Goal: Task Accomplishment & Management: Use online tool/utility

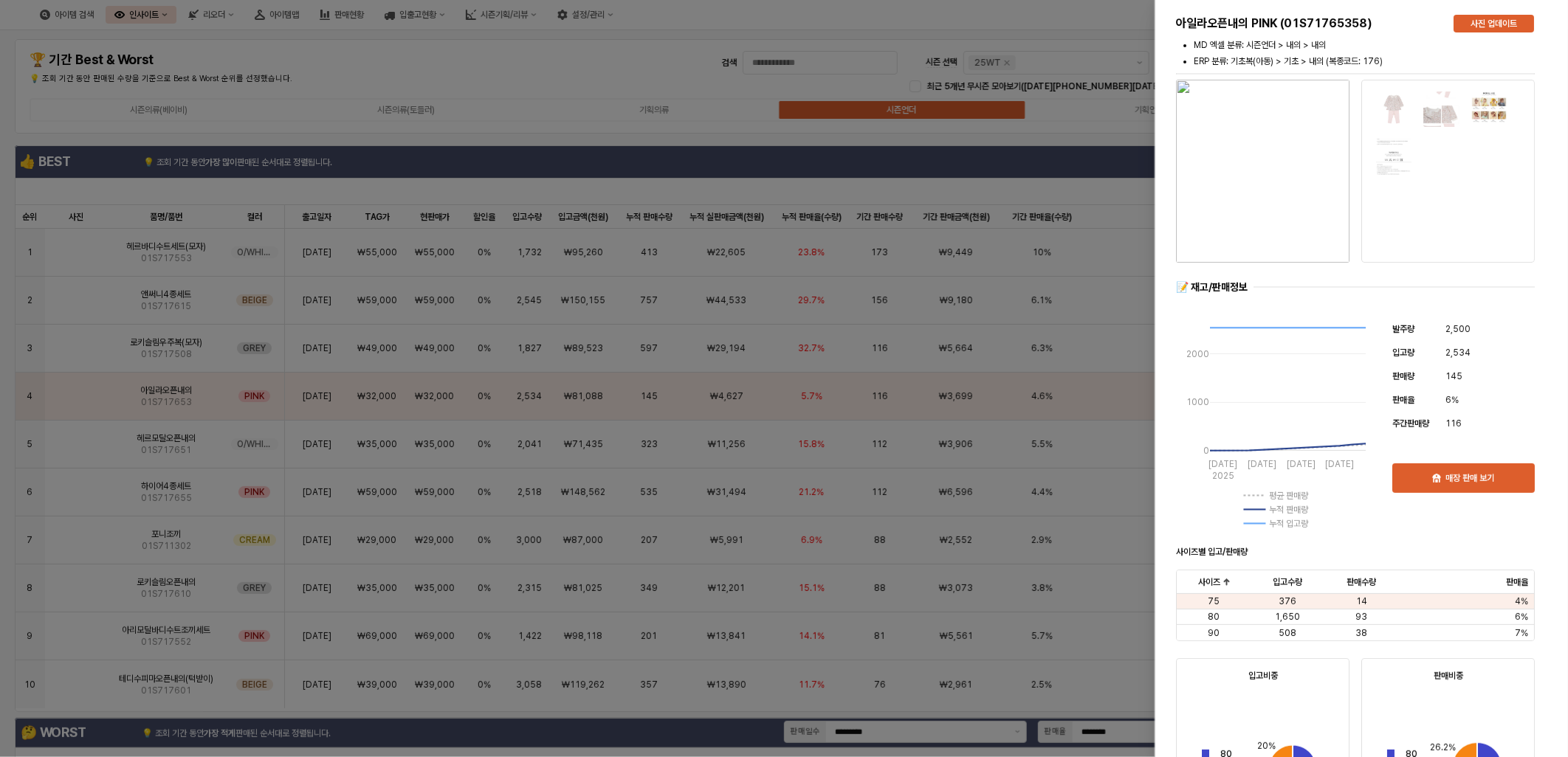
click at [1032, 179] on div at bounding box center [784, 378] width 1568 height 757
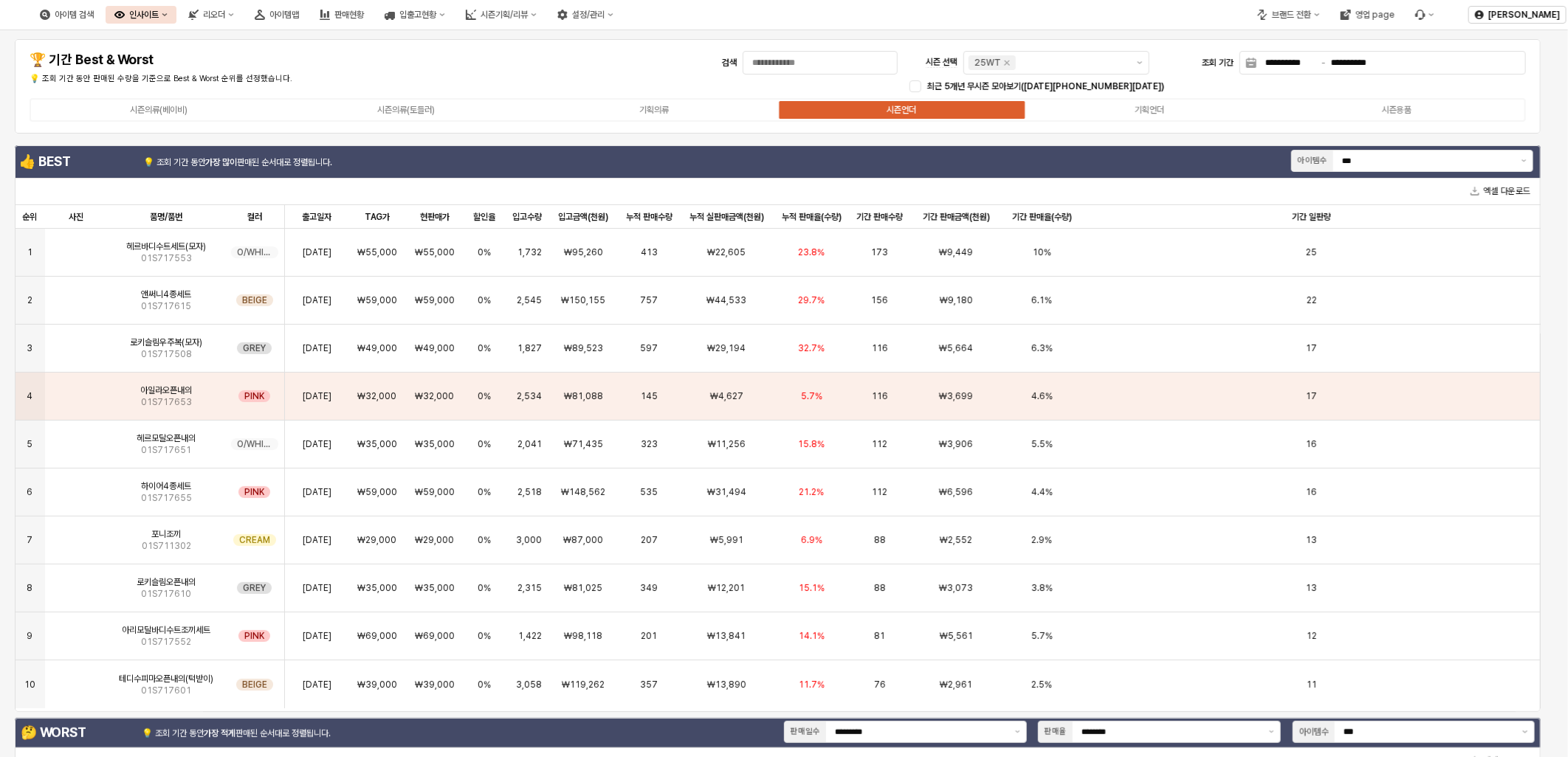
click at [176, 6] on button "인사이트" at bounding box center [142, 14] width 71 height 17
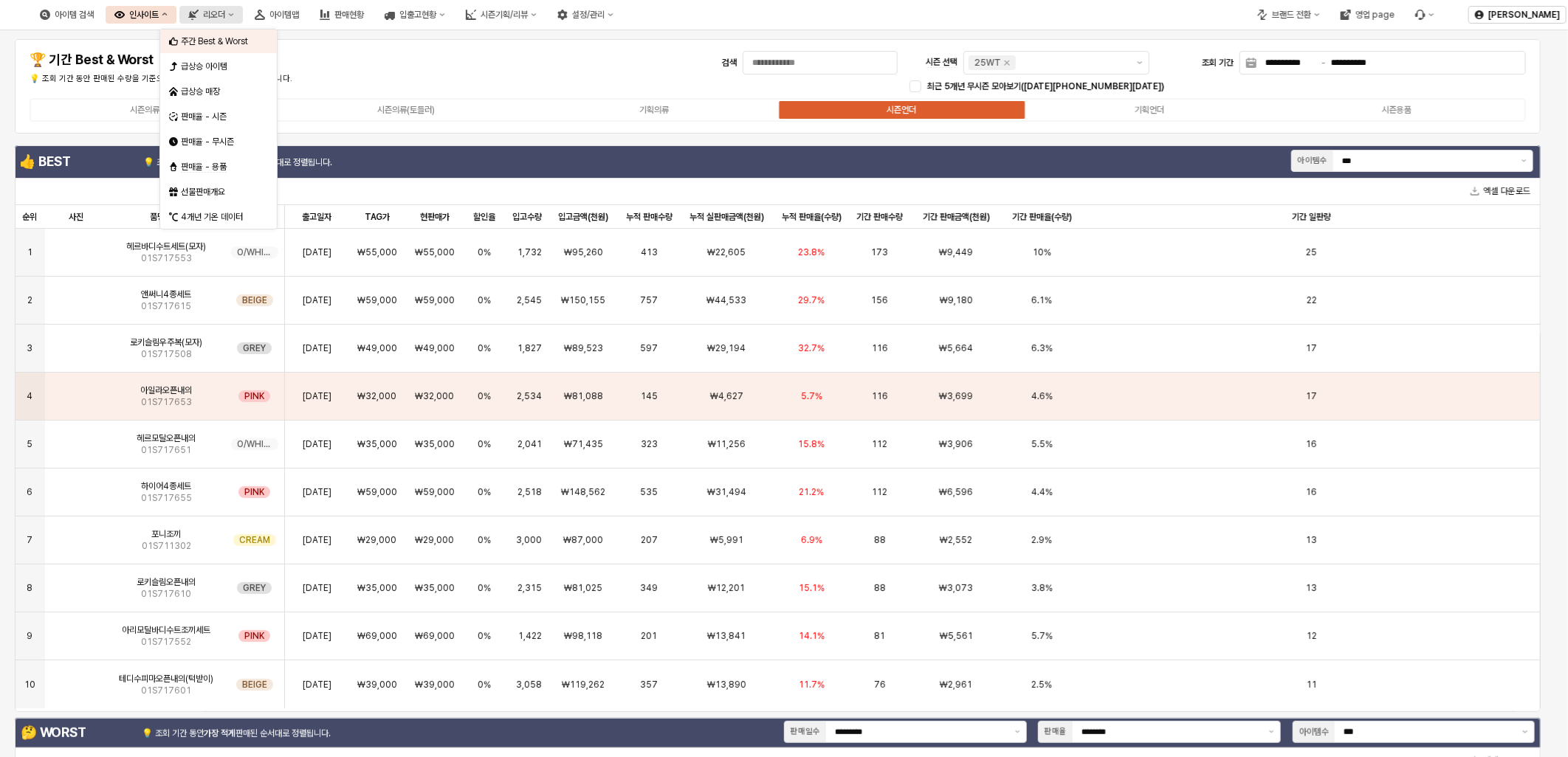
click at [240, 19] on button "리오더" at bounding box center [211, 14] width 64 height 17
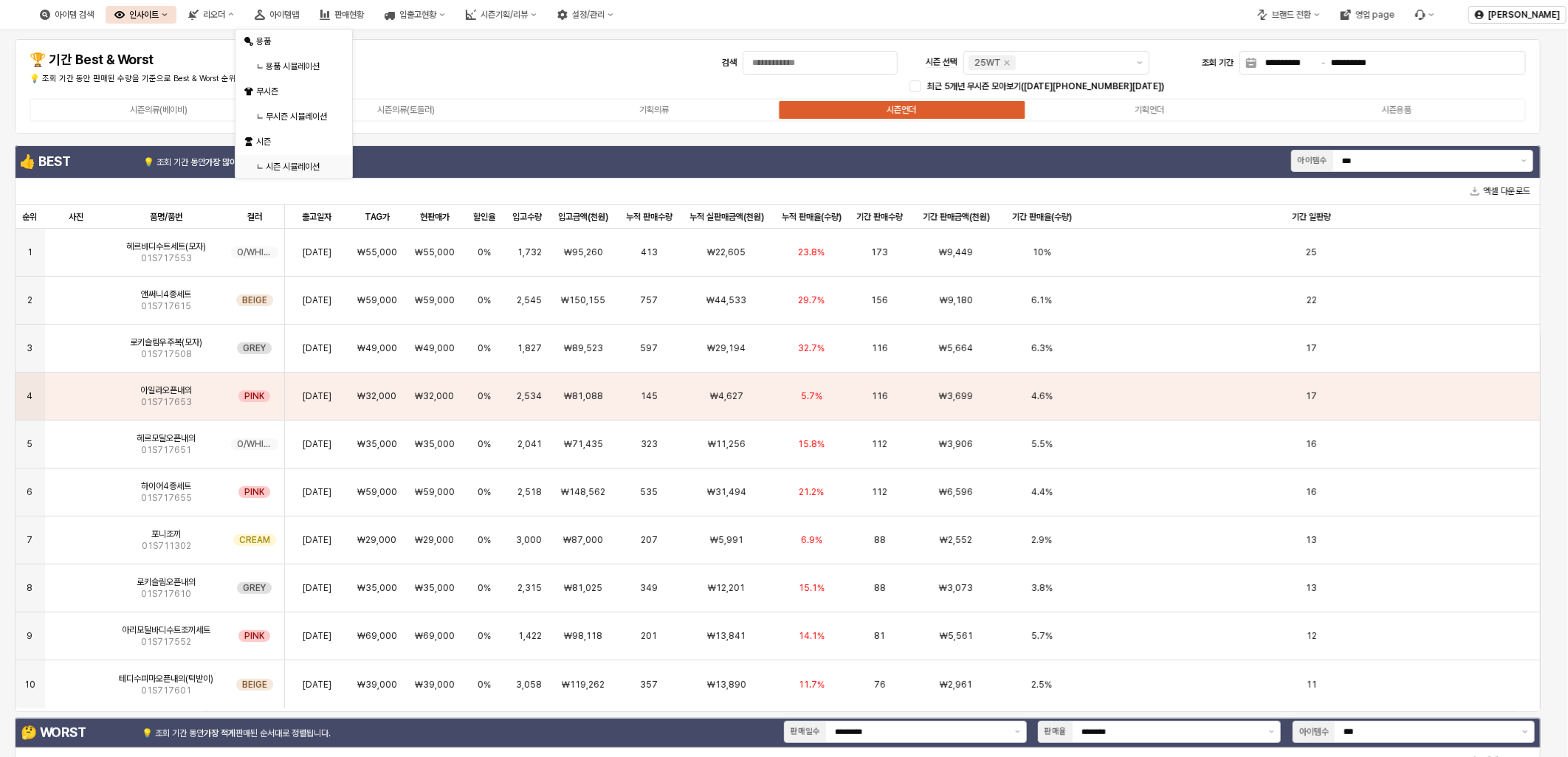
click at [294, 160] on div "ㄴ 시즌 시뮬레이션" at bounding box center [289, 167] width 90 height 14
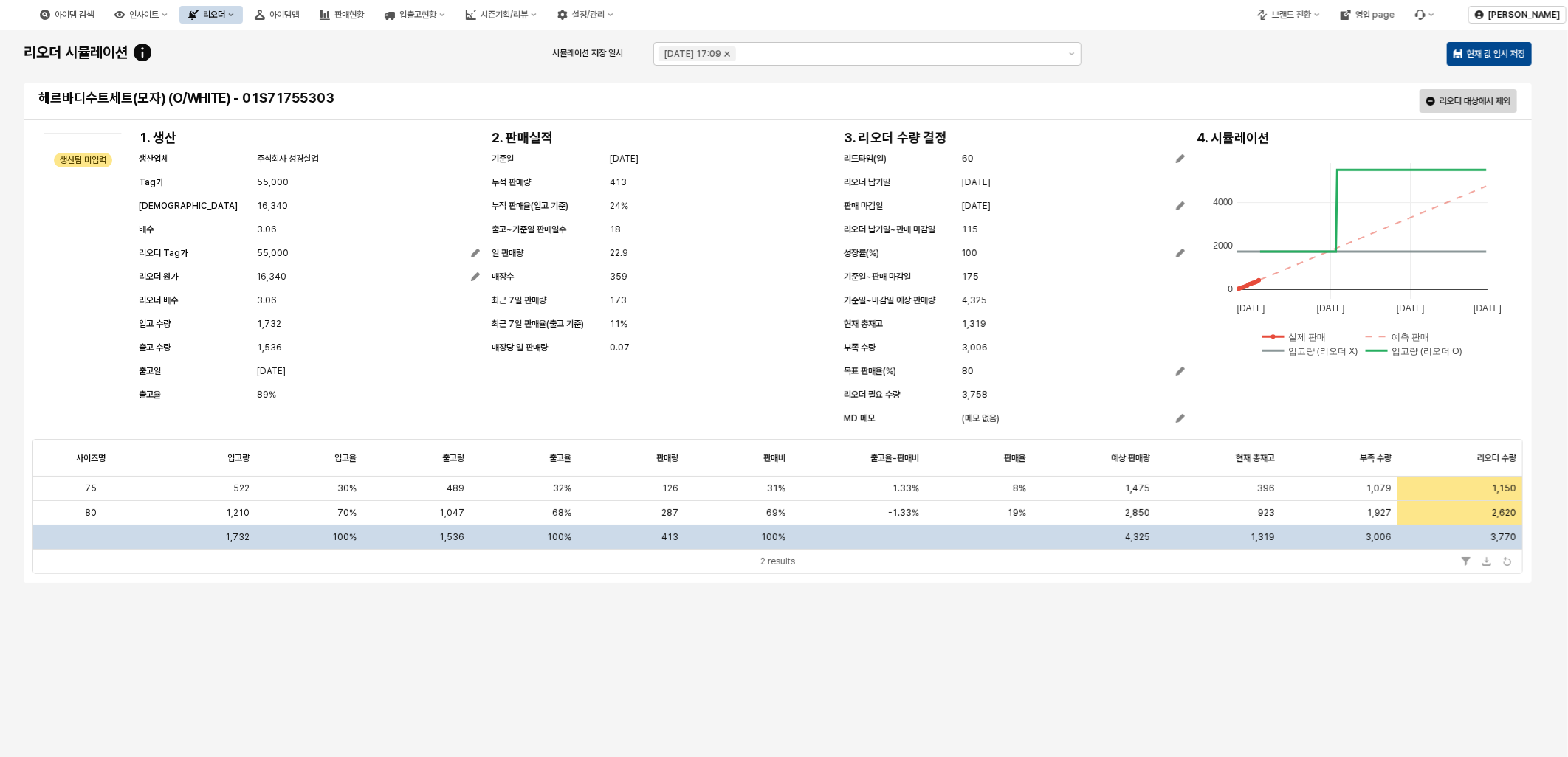
click at [734, 54] on icon "Remove 2025-09-08 17:09" at bounding box center [728, 54] width 12 height 12
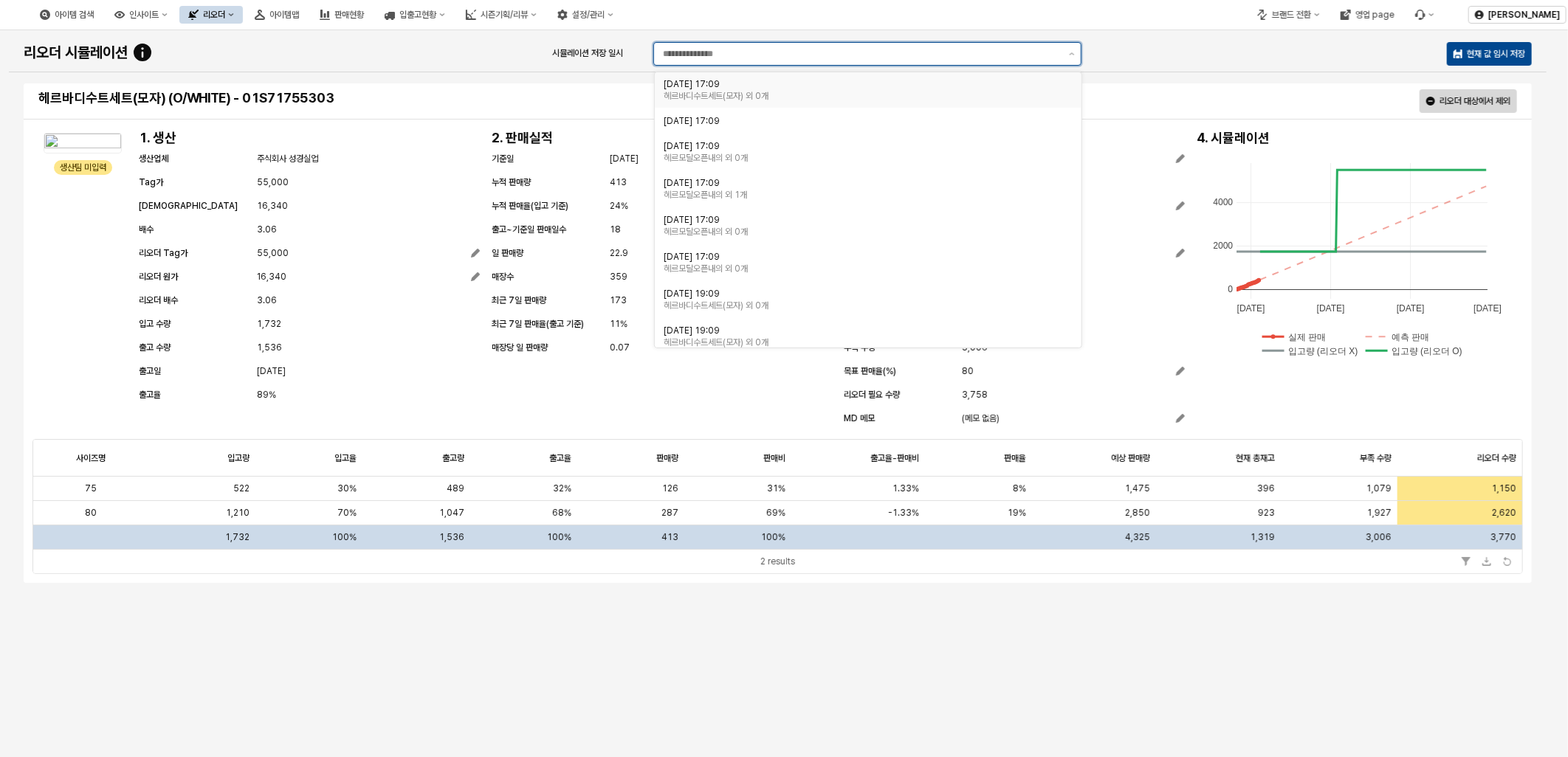
click at [782, 87] on div "[DATE] 17:09" at bounding box center [864, 84] width 400 height 12
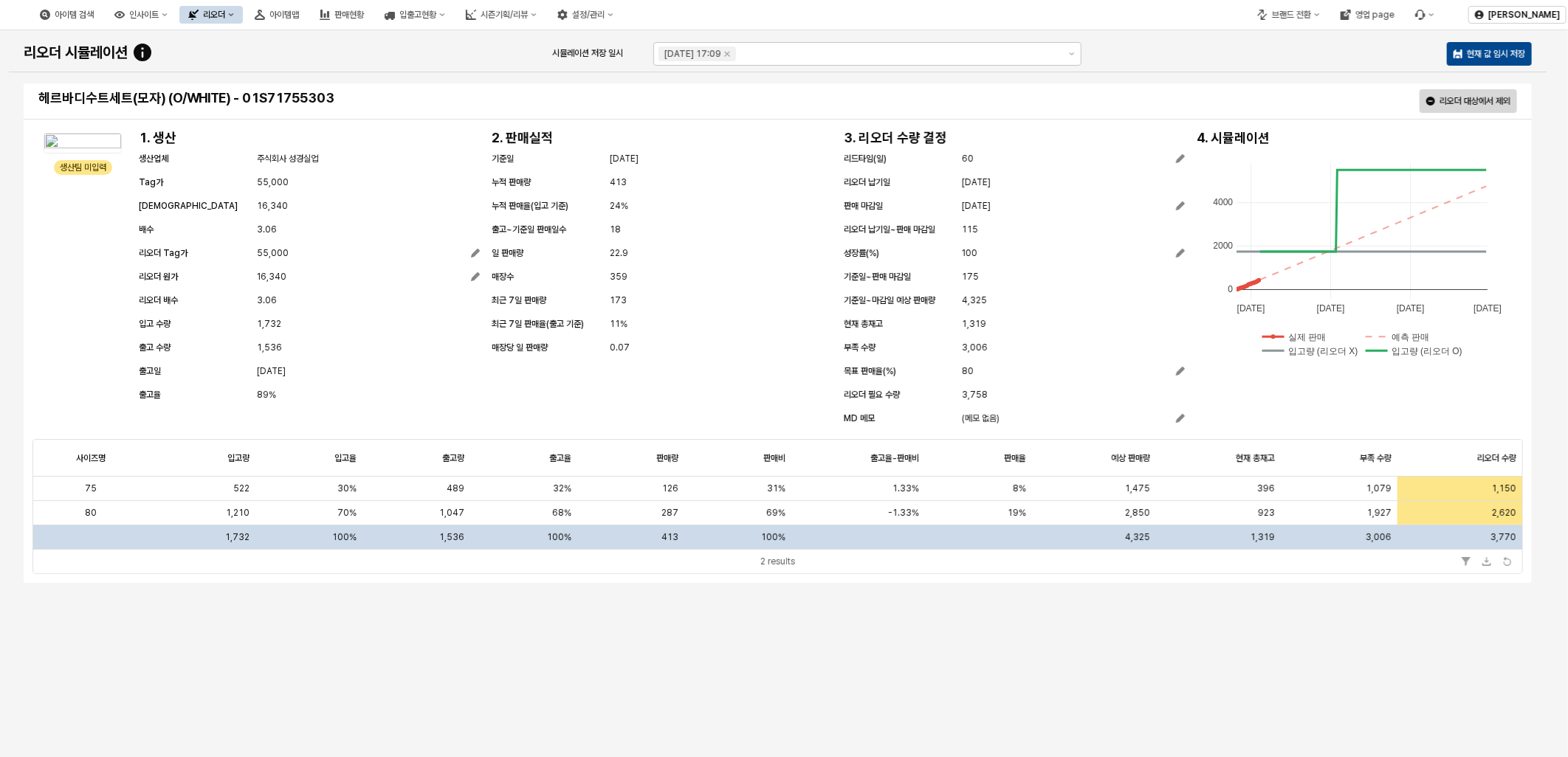
click at [1205, 49] on div "리오더 시뮬레이션 시뮬레이션 저장 일시 [DATE] 17:09 현재 값 임시 저장" at bounding box center [778, 54] width 1521 height 30
click at [957, 53] on input "시뮬레이션 저장 일시" at bounding box center [900, 53] width 320 height 14
click at [1186, 59] on div "리오더 시뮬레이션 시뮬레이션 저장 일시 [DATE] 17:09 현재 값 임시 저장" at bounding box center [778, 54] width 1521 height 30
click at [822, 55] on input "시뮬레이션 저장 일시" at bounding box center [900, 53] width 320 height 14
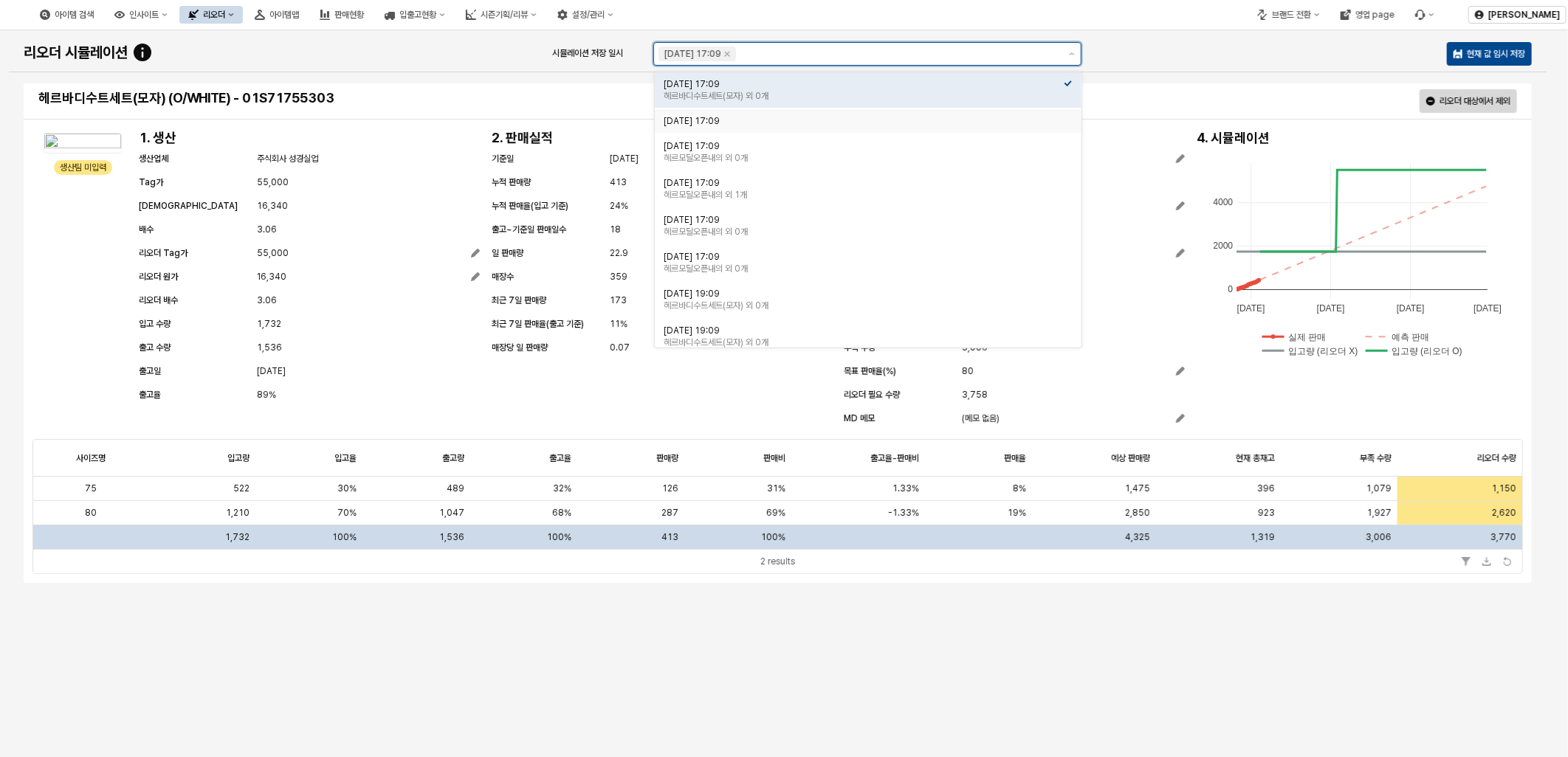
click at [772, 124] on div "[DATE] 17:09" at bounding box center [864, 121] width 400 height 12
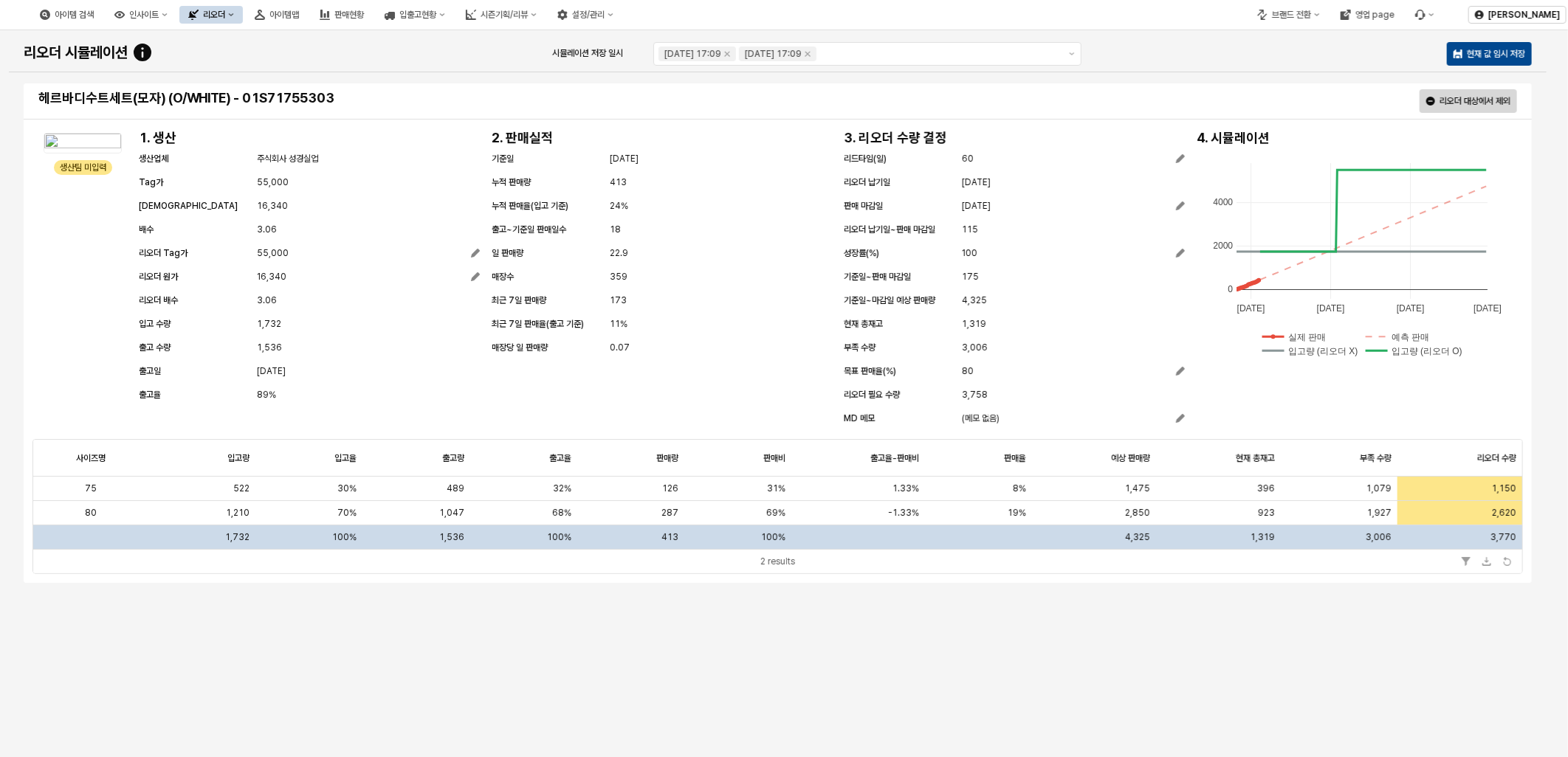
click at [1209, 52] on div "리오더 시뮬레이션 시뮬레이션 저장 일시 [DATE] 17:09 [DATE] 17:09 현재 값 임시 저장" at bounding box center [778, 54] width 1521 height 30
click at [734, 52] on icon "Remove 2025-09-08 17:09" at bounding box center [728, 54] width 12 height 12
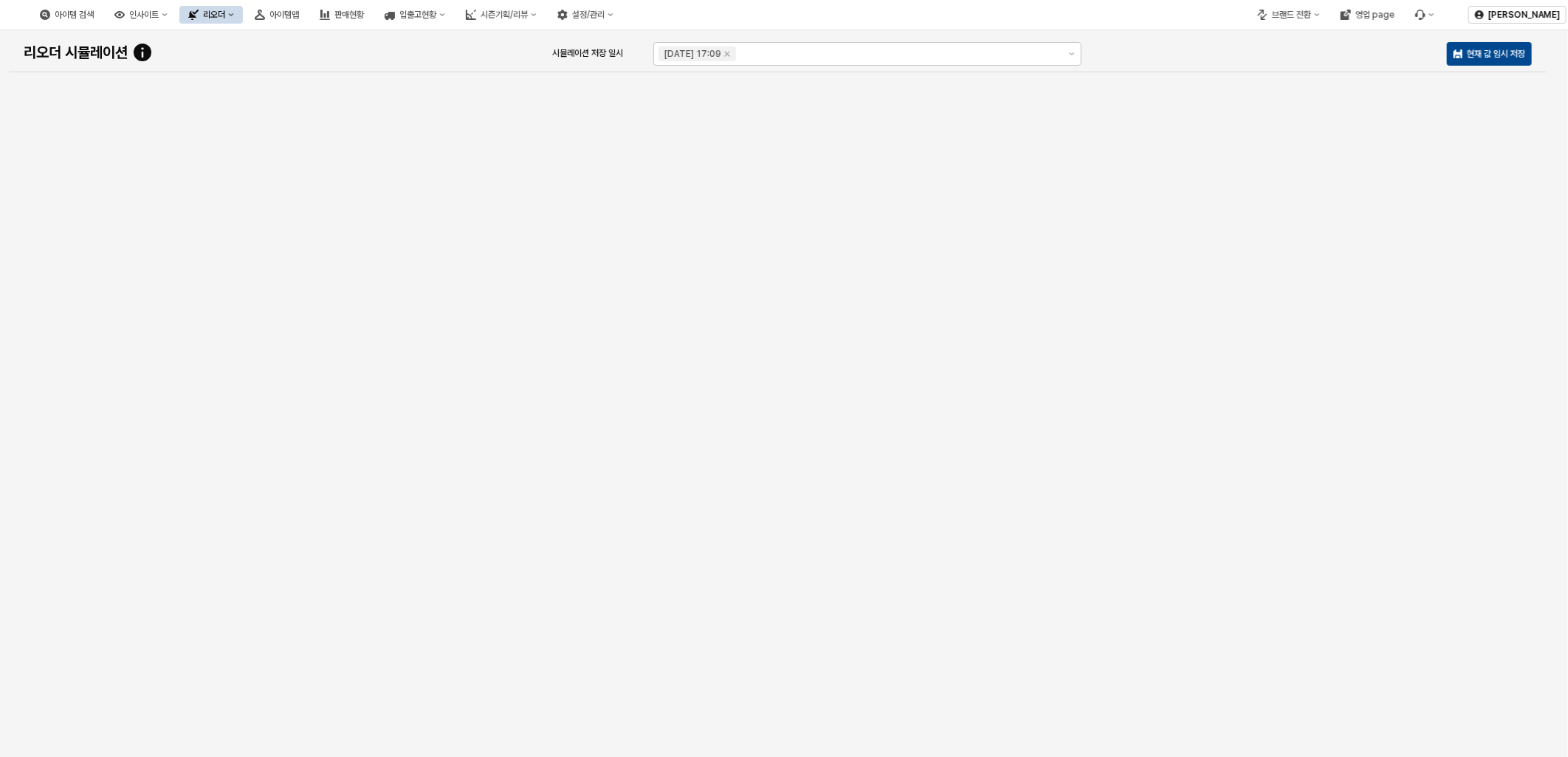
click at [734, 52] on icon "Remove 2025-09-08 17:09" at bounding box center [728, 54] width 12 height 12
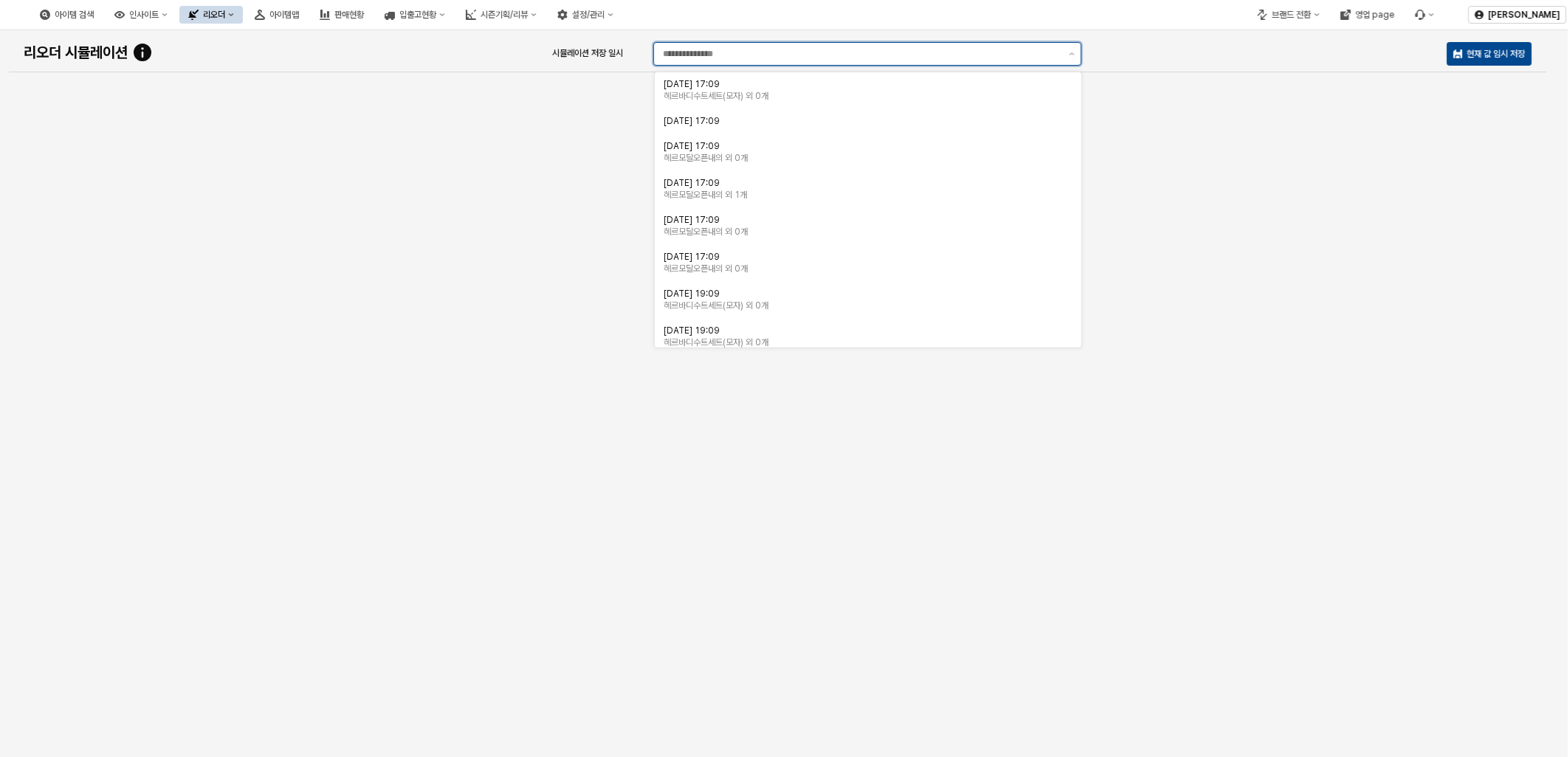
click at [751, 52] on input "시뮬레이션 저장 일시" at bounding box center [863, 53] width 397 height 14
click at [719, 87] on div "[DATE] 17:09" at bounding box center [864, 84] width 400 height 12
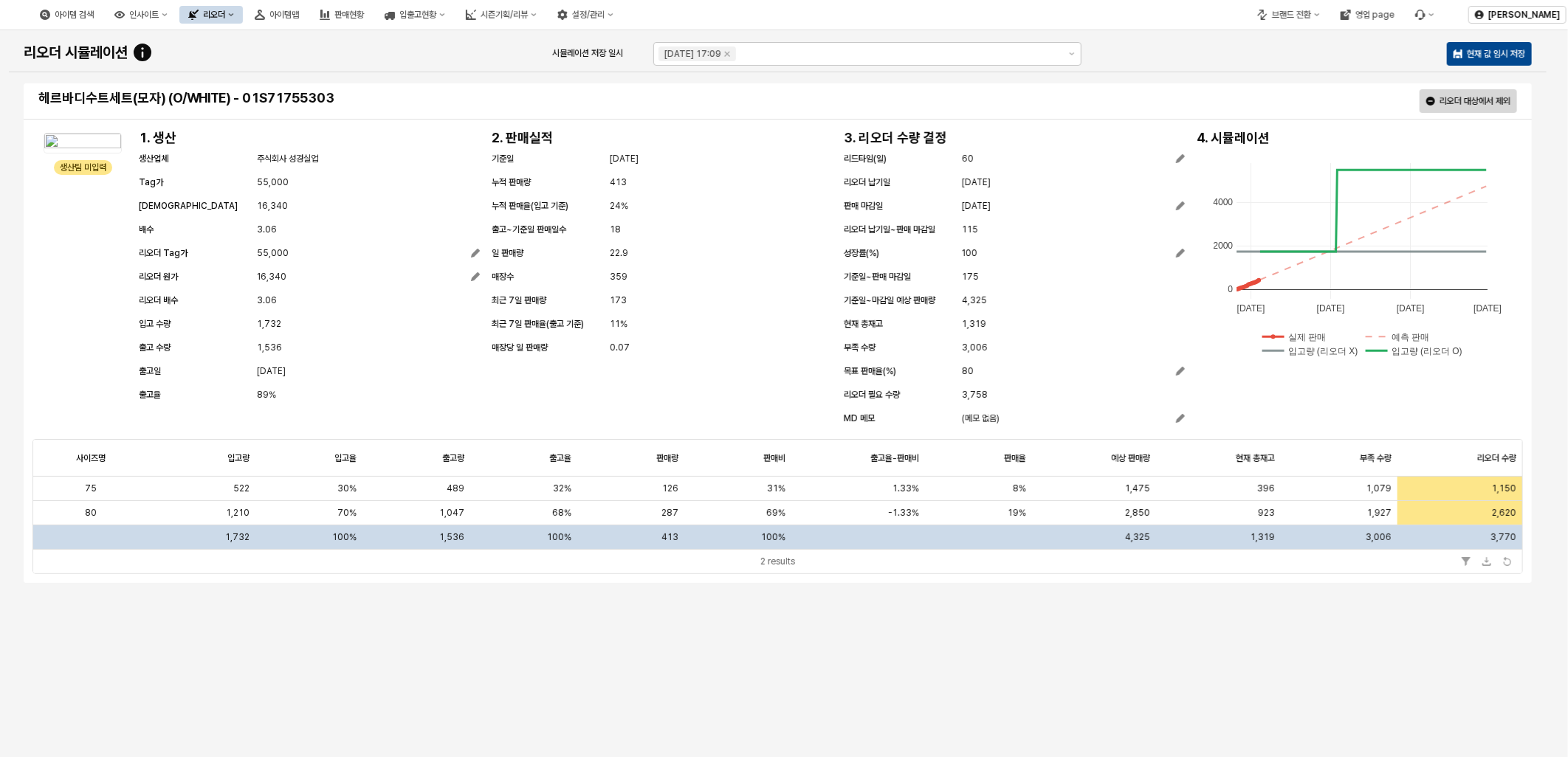
click at [495, 49] on div "리오더 시뮬레이션 시뮬레이션 저장 일시 [DATE] 17:09 현재 값 임시 저장" at bounding box center [778, 54] width 1521 height 30
click at [734, 55] on icon "Remove 2025-09-08 17:09" at bounding box center [728, 54] width 12 height 12
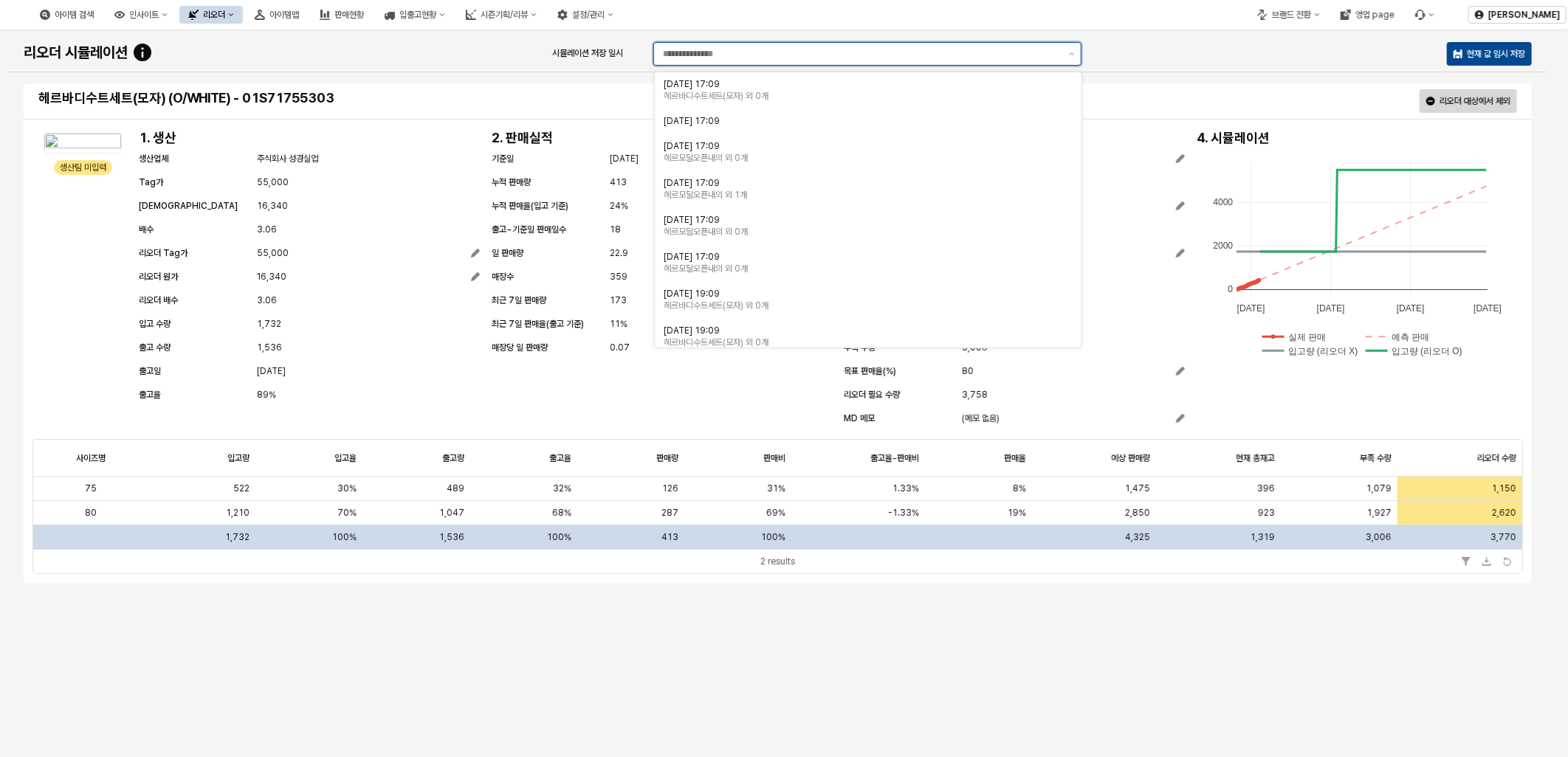
click at [751, 54] on input "시뮬레이션 저장 일시" at bounding box center [863, 53] width 397 height 14
drag, startPoint x: 469, startPoint y: 50, endPoint x: 419, endPoint y: 50, distance: 50.0
click at [465, 50] on div "리오더 시뮬레이션 시뮬레이션 저장 일시 현재 값 임시 저장" at bounding box center [778, 54] width 1521 height 30
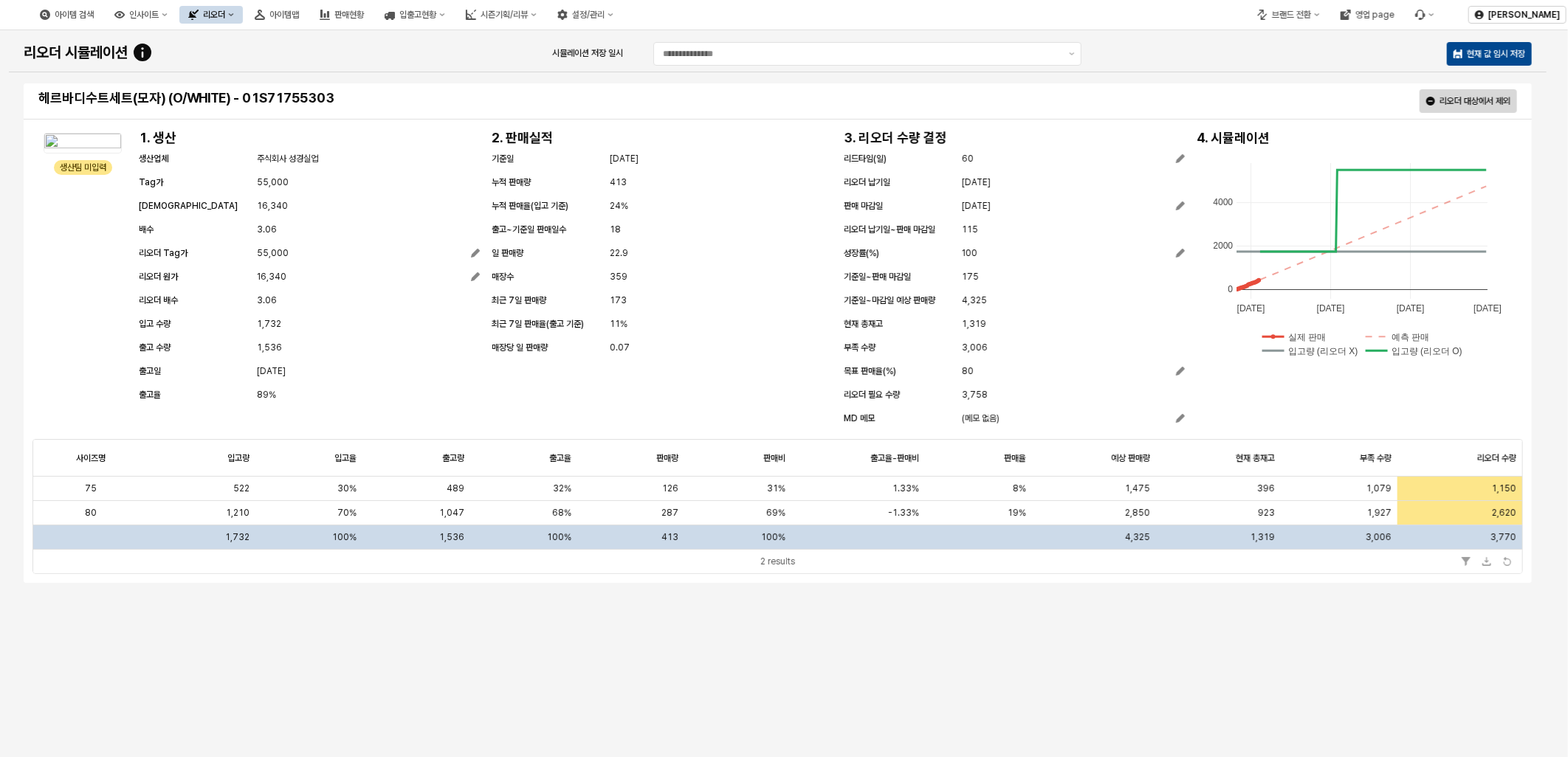
click at [243, 13] on button "리오더" at bounding box center [211, 14] width 64 height 17
click at [306, 163] on div "ㄴ 시즌 시뮬레이션" at bounding box center [295, 167] width 78 height 12
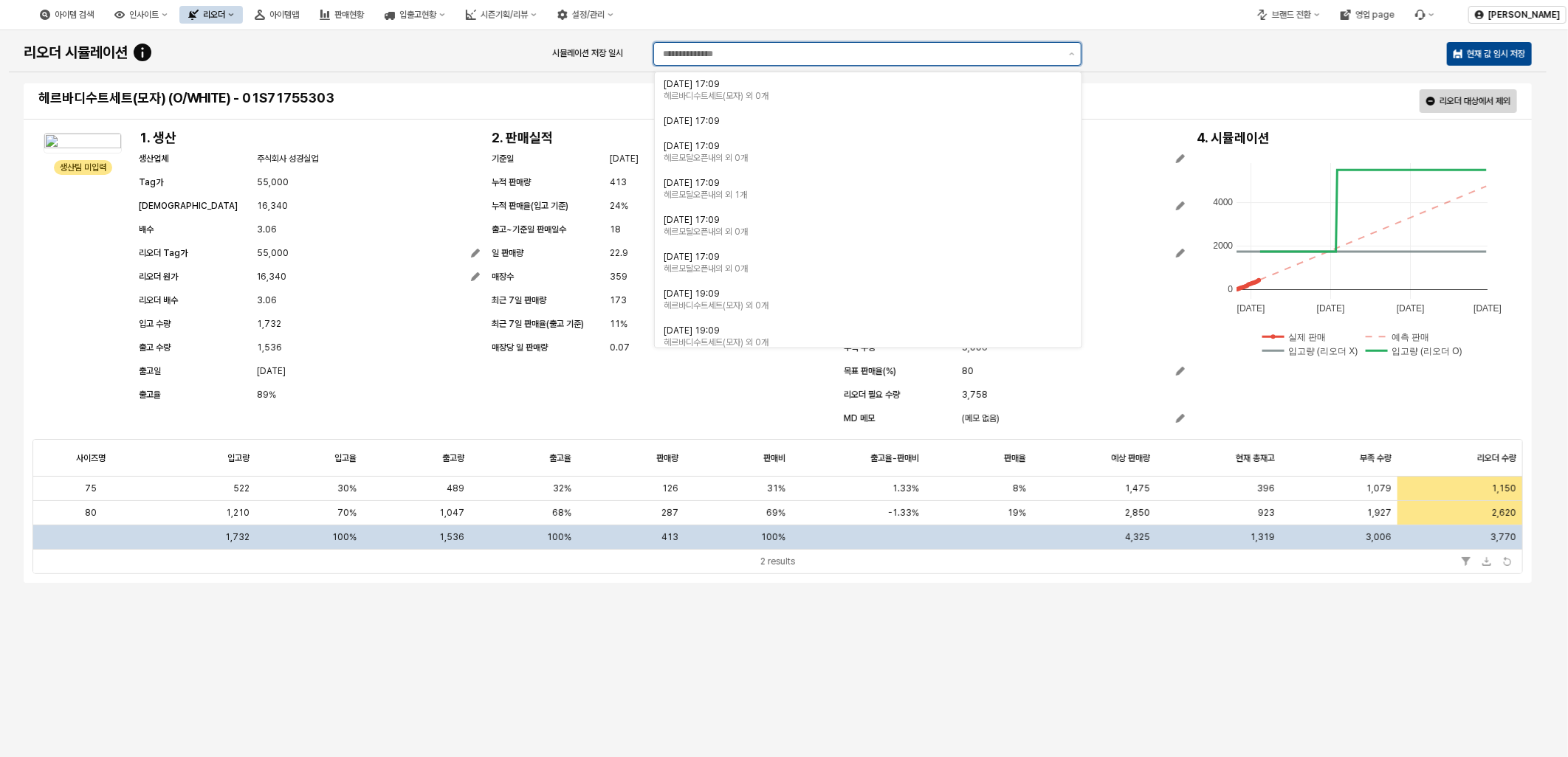
click at [842, 55] on input "시뮬레이션 저장 일시" at bounding box center [863, 53] width 397 height 14
click at [453, 59] on div "리오더 시뮬레이션 시뮬레이션 저장 일시 현재 값 임시 저장" at bounding box center [778, 54] width 1521 height 30
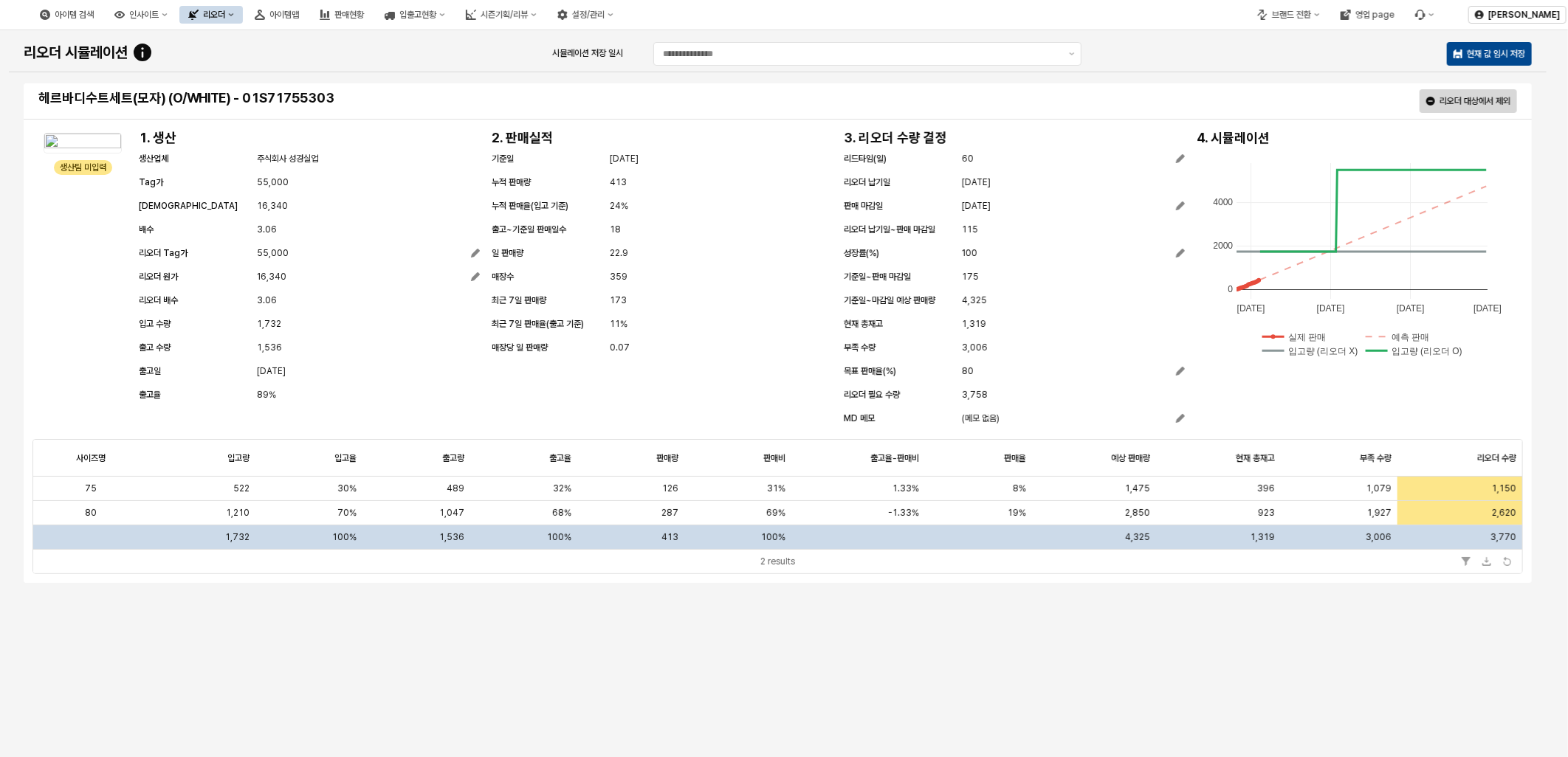
click at [243, 13] on button "리오더" at bounding box center [211, 14] width 64 height 17
click at [316, 166] on div "ㄴ 시즌 시뮬레이션" at bounding box center [295, 167] width 78 height 12
click at [719, 55] on input "시뮬레이션 저장 일시" at bounding box center [863, 53] width 397 height 14
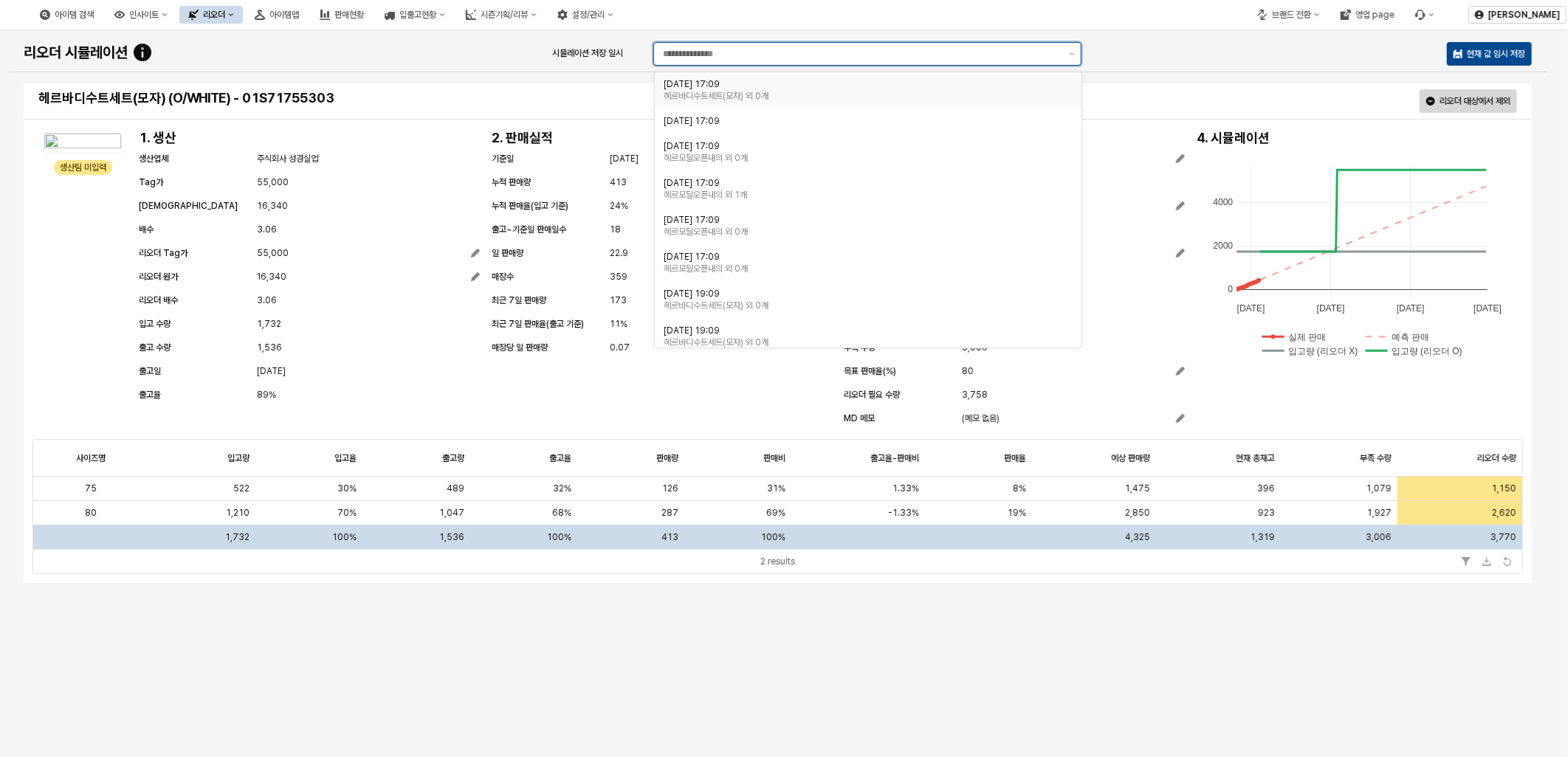
click at [771, 74] on div "[DATE] 17:09 헤르바디수트세트(모자) 외 0개" at bounding box center [868, 90] width 427 height 36
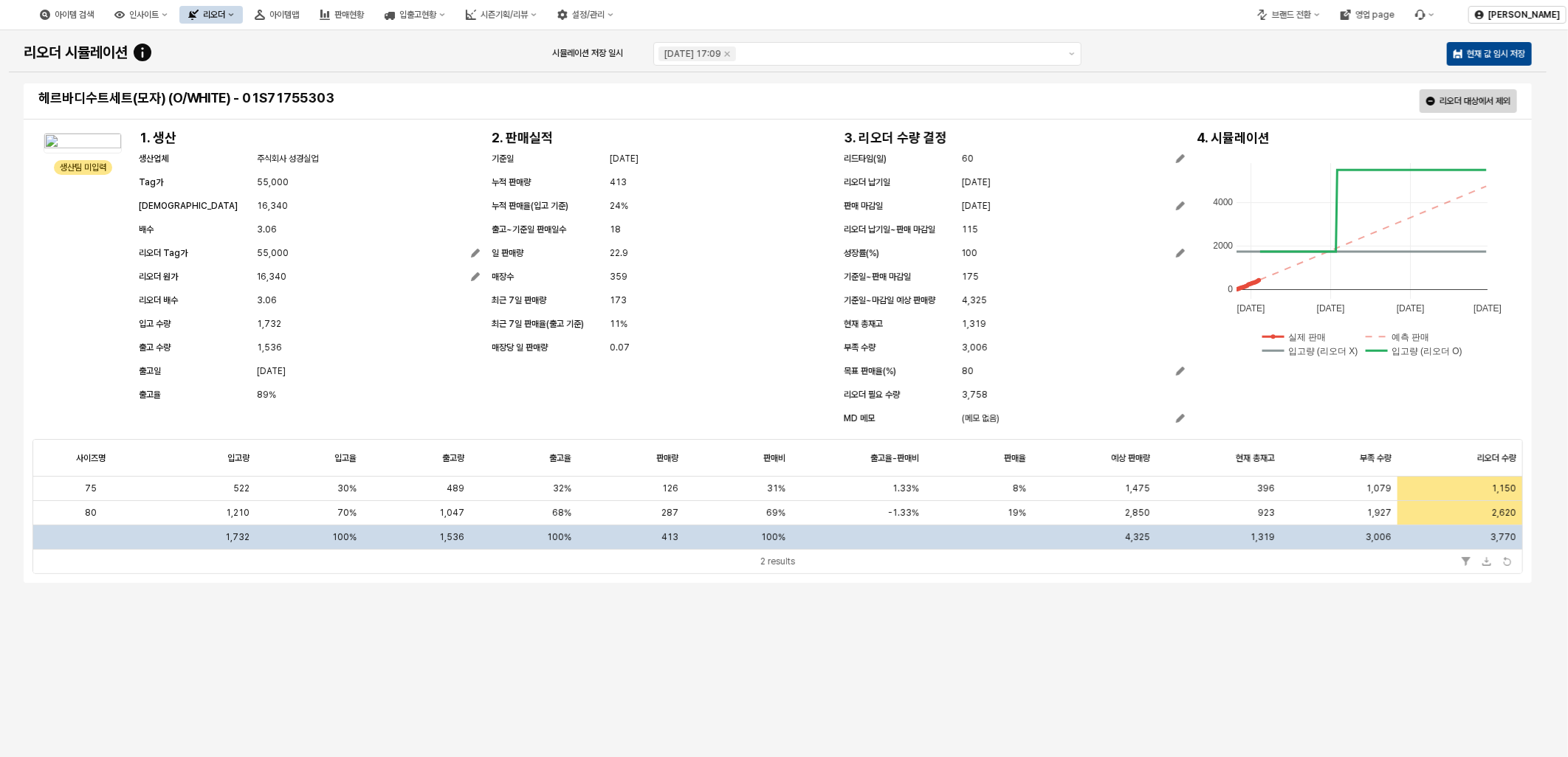
click at [477, 65] on div "리오더 시뮬레이션 시뮬레이션 저장 일시 [DATE] 17:09 현재 값 임시 저장" at bounding box center [778, 54] width 1521 height 30
click at [811, 55] on input "시뮬레이션 저장 일시" at bounding box center [900, 53] width 320 height 14
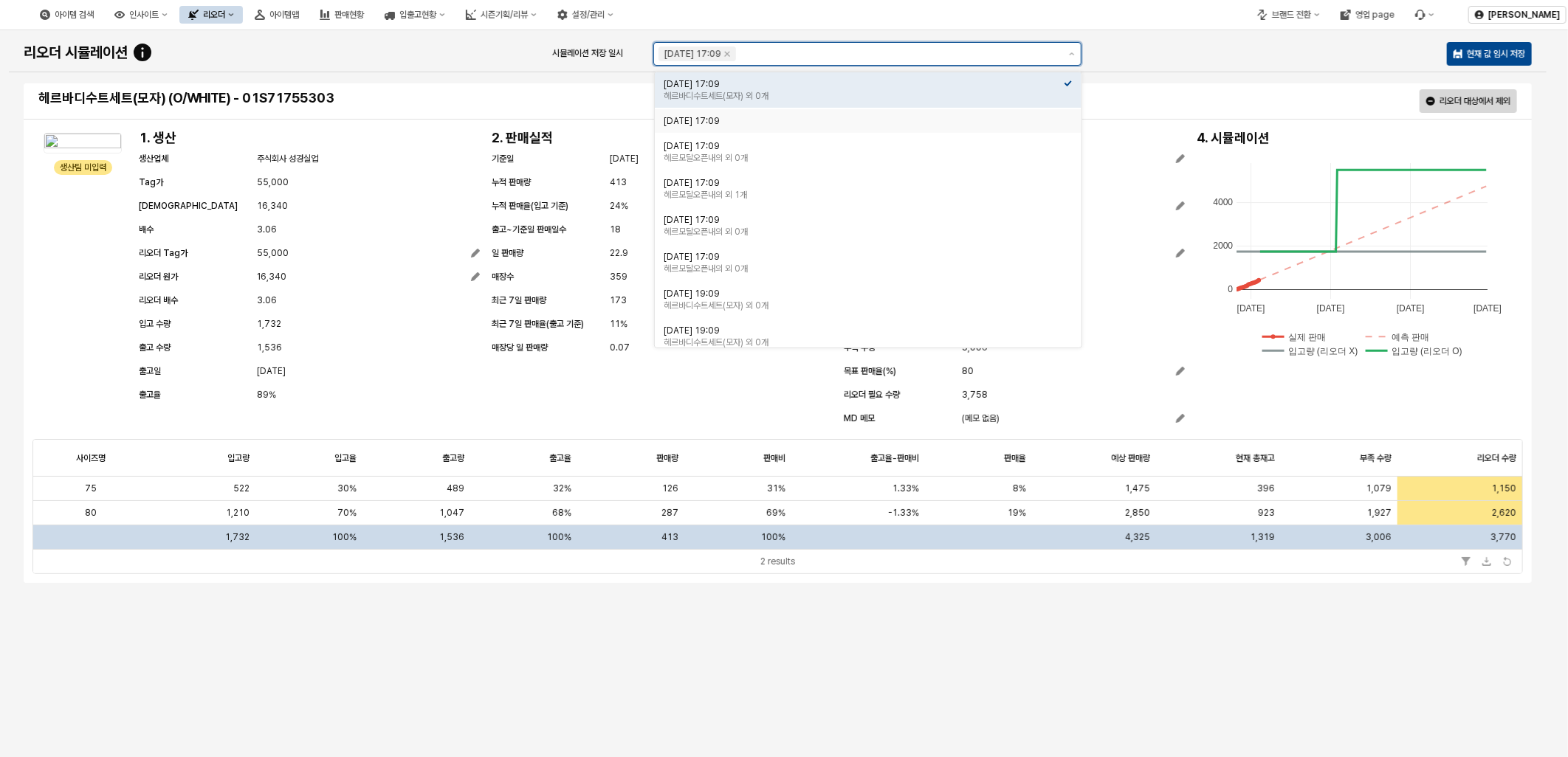
click at [779, 121] on div "[DATE] 17:09" at bounding box center [864, 121] width 400 height 12
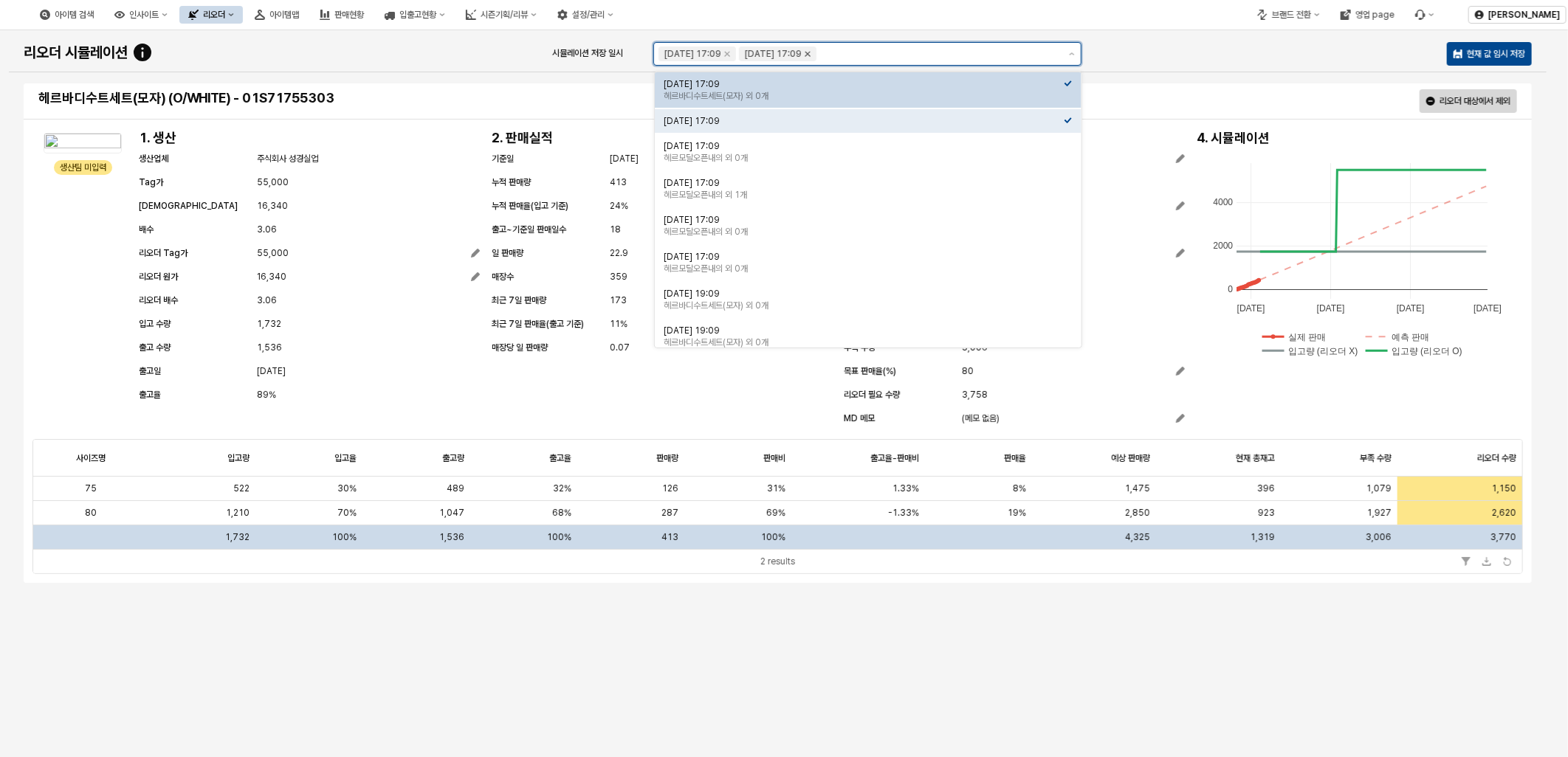
click at [814, 50] on icon "Remove 2025-09-08 17:09" at bounding box center [809, 54] width 12 height 12
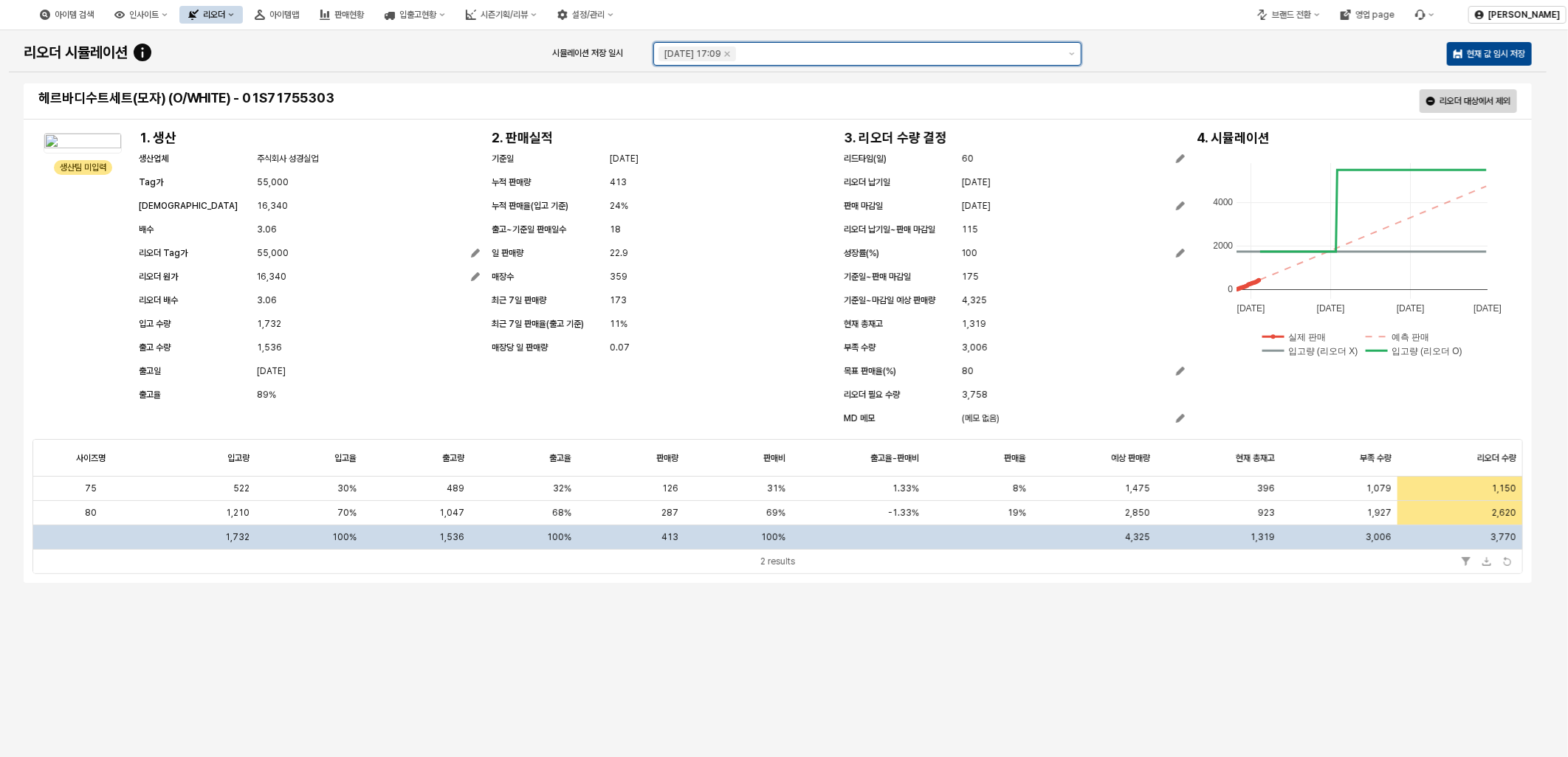
click at [877, 55] on input "시뮬레이션 저장 일시" at bounding box center [900, 53] width 320 height 14
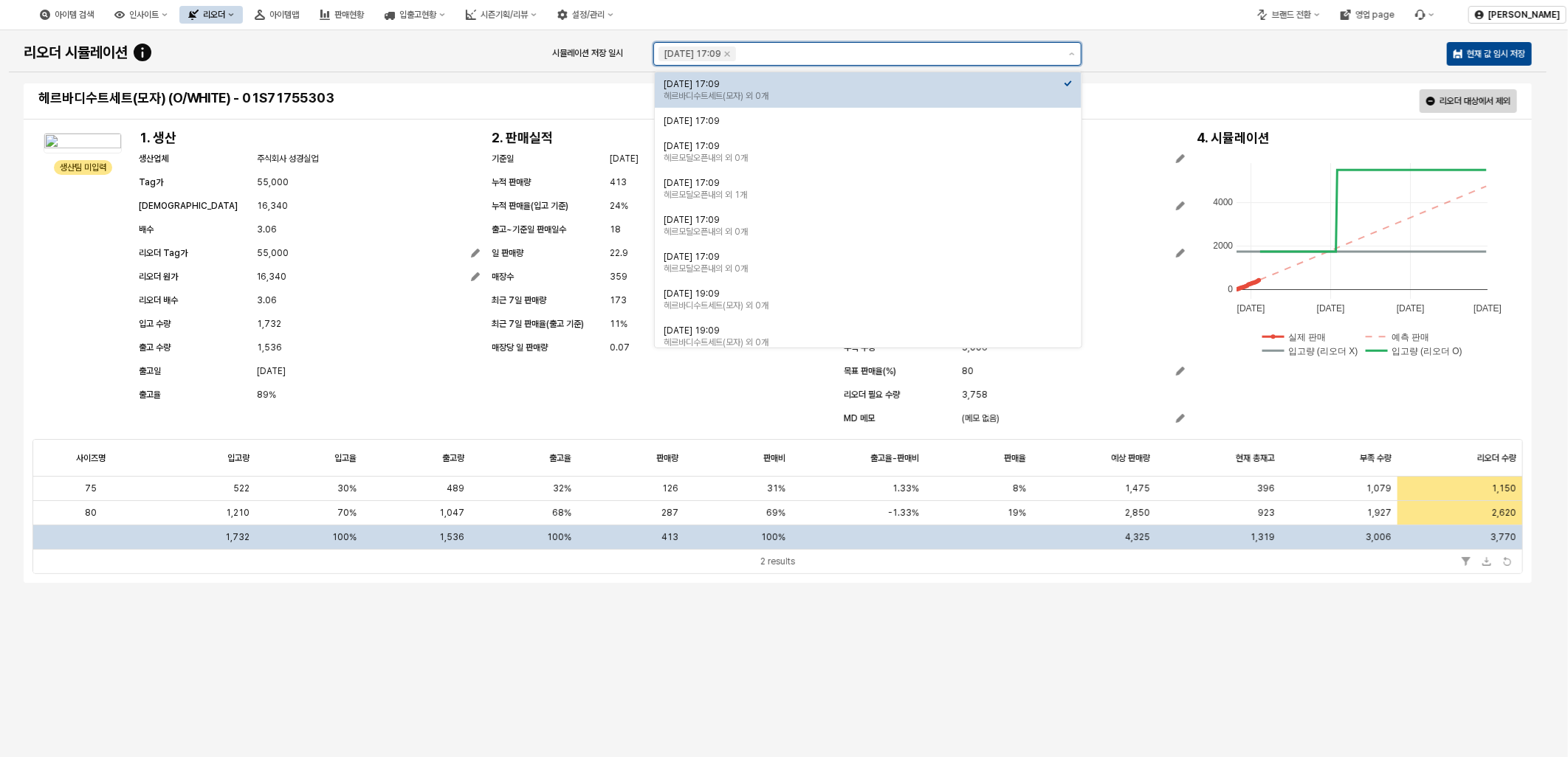
click at [927, 87] on div "[DATE] 17:09" at bounding box center [864, 84] width 400 height 12
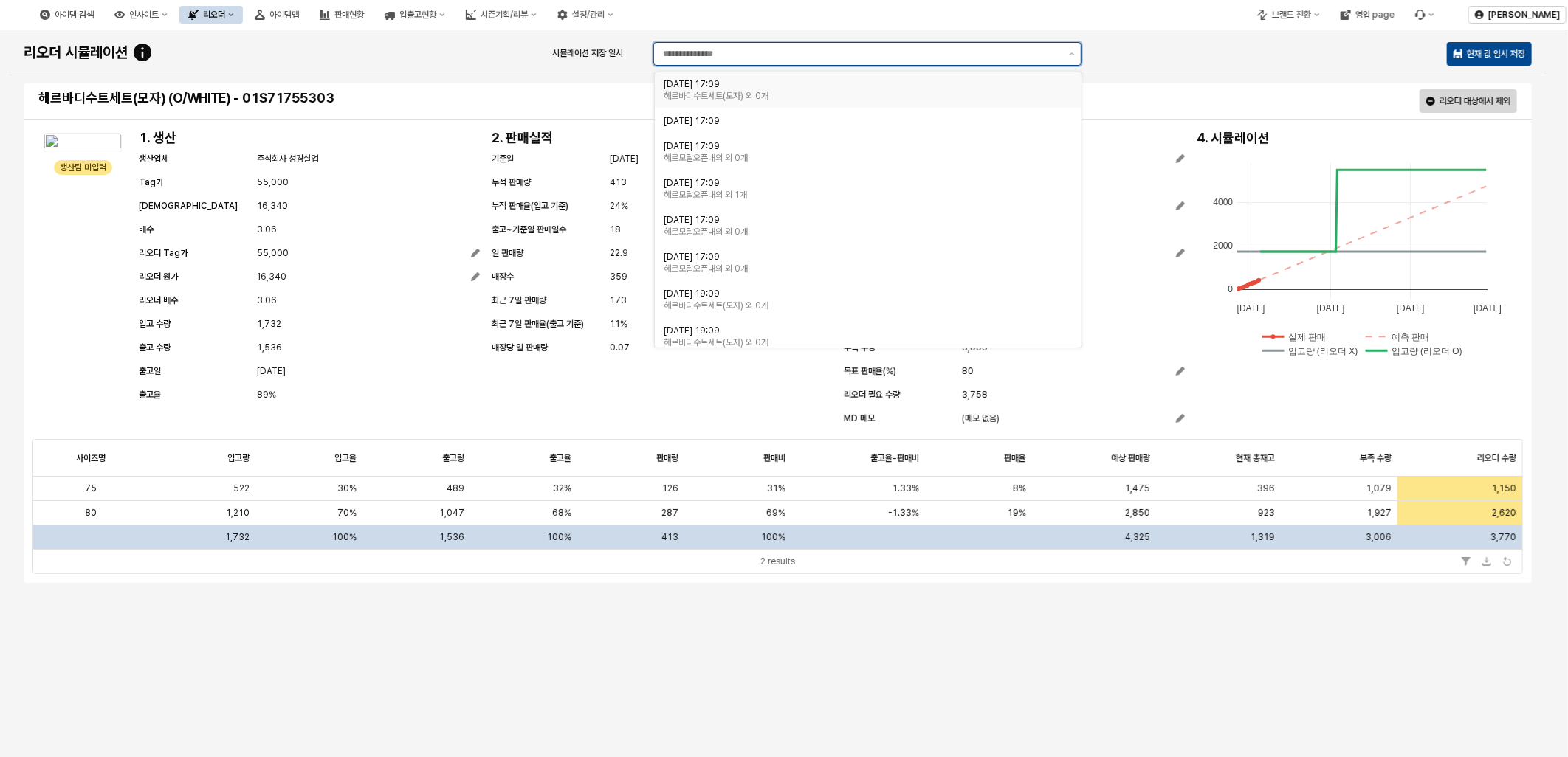
click at [943, 80] on div "[DATE] 17:09" at bounding box center [864, 84] width 400 height 12
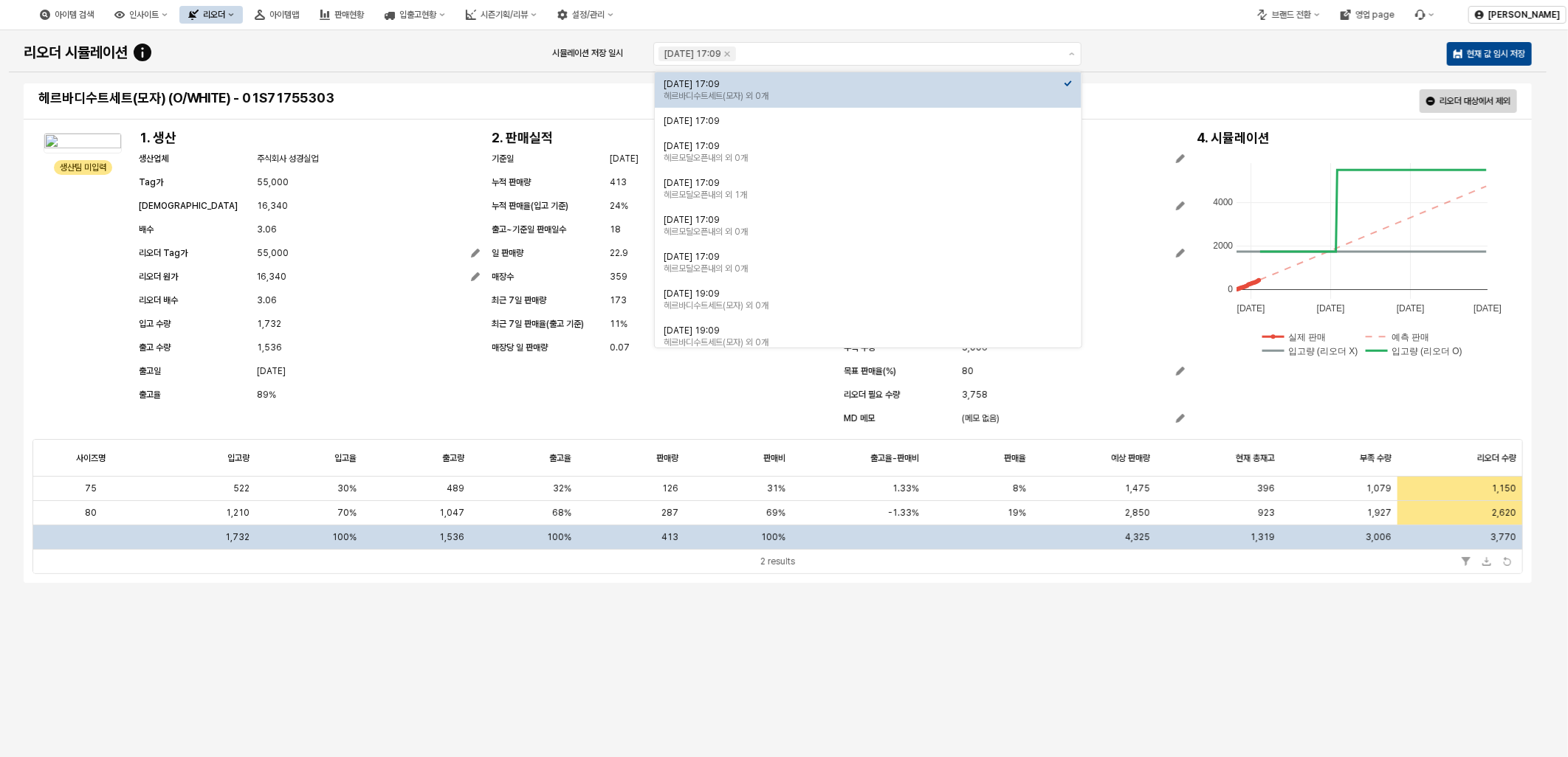
click at [1185, 46] on div "리오더 시뮬레이션 시뮬레이션 저장 일시 [DATE] 17:09 현재 값 임시 저장" at bounding box center [778, 54] width 1521 height 30
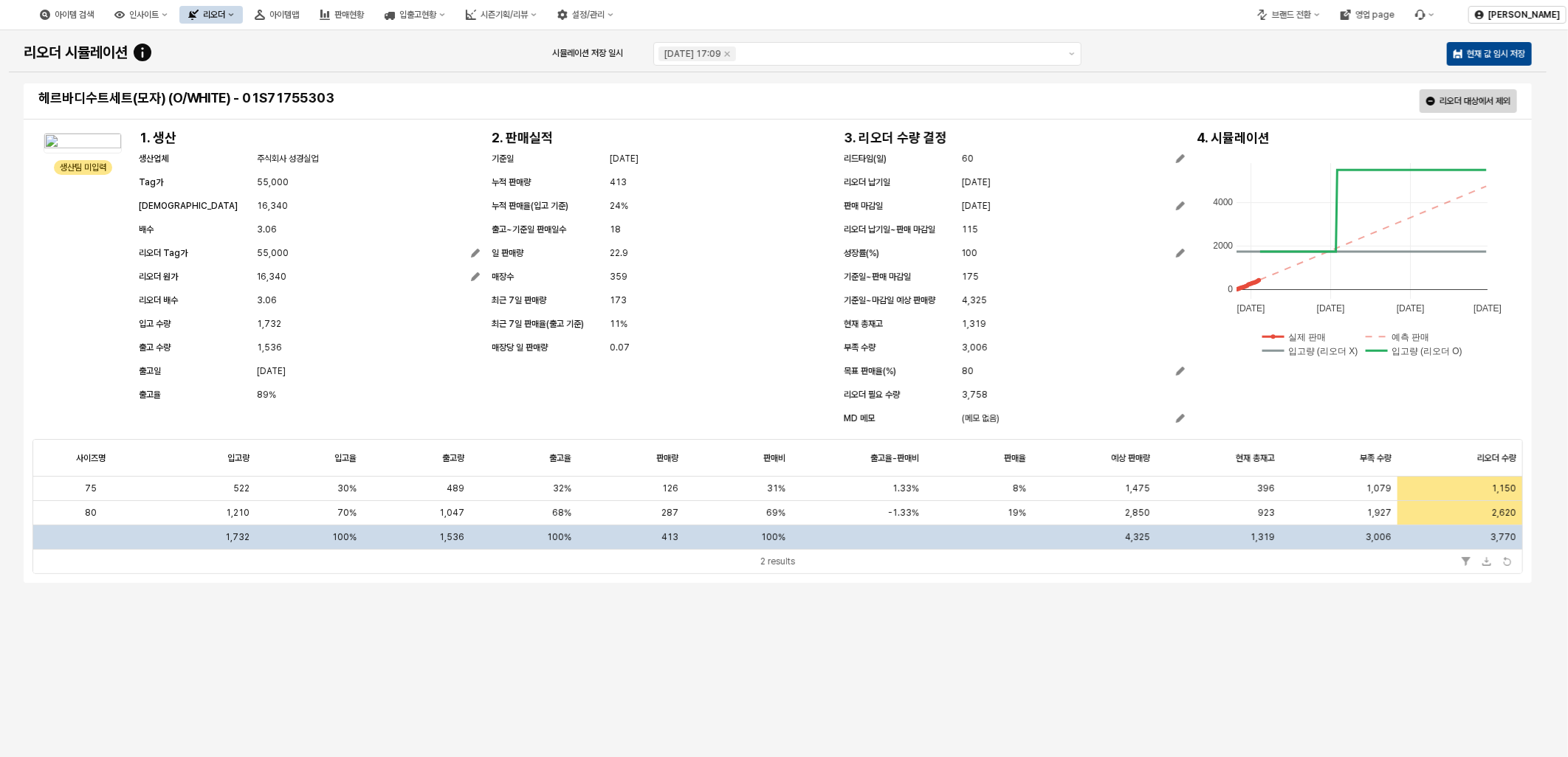
click at [1238, 607] on div "헤르바디수트세트(모자) (O/WHITE) - 01S71755303 리오더 대상에서 제외 생산팀 미입력 생산팀 미입력 1. 생산 생산업체 주식회…" at bounding box center [778, 431] width 1521 height 701
click at [734, 57] on icon "Remove 2025-09-08 17:09" at bounding box center [728, 54] width 12 height 12
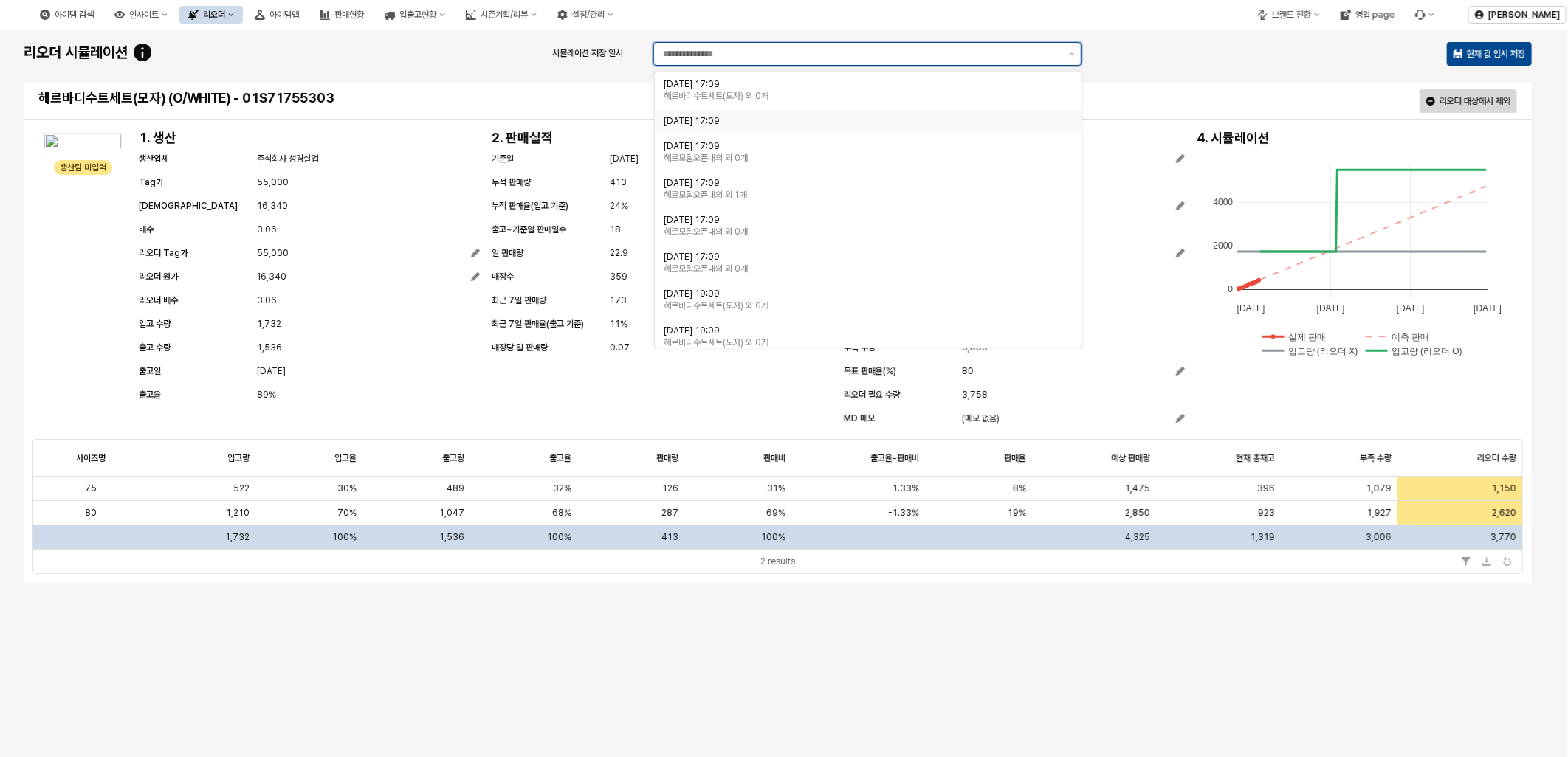
click at [744, 109] on div "[DATE] 17:09" at bounding box center [868, 120] width 427 height 24
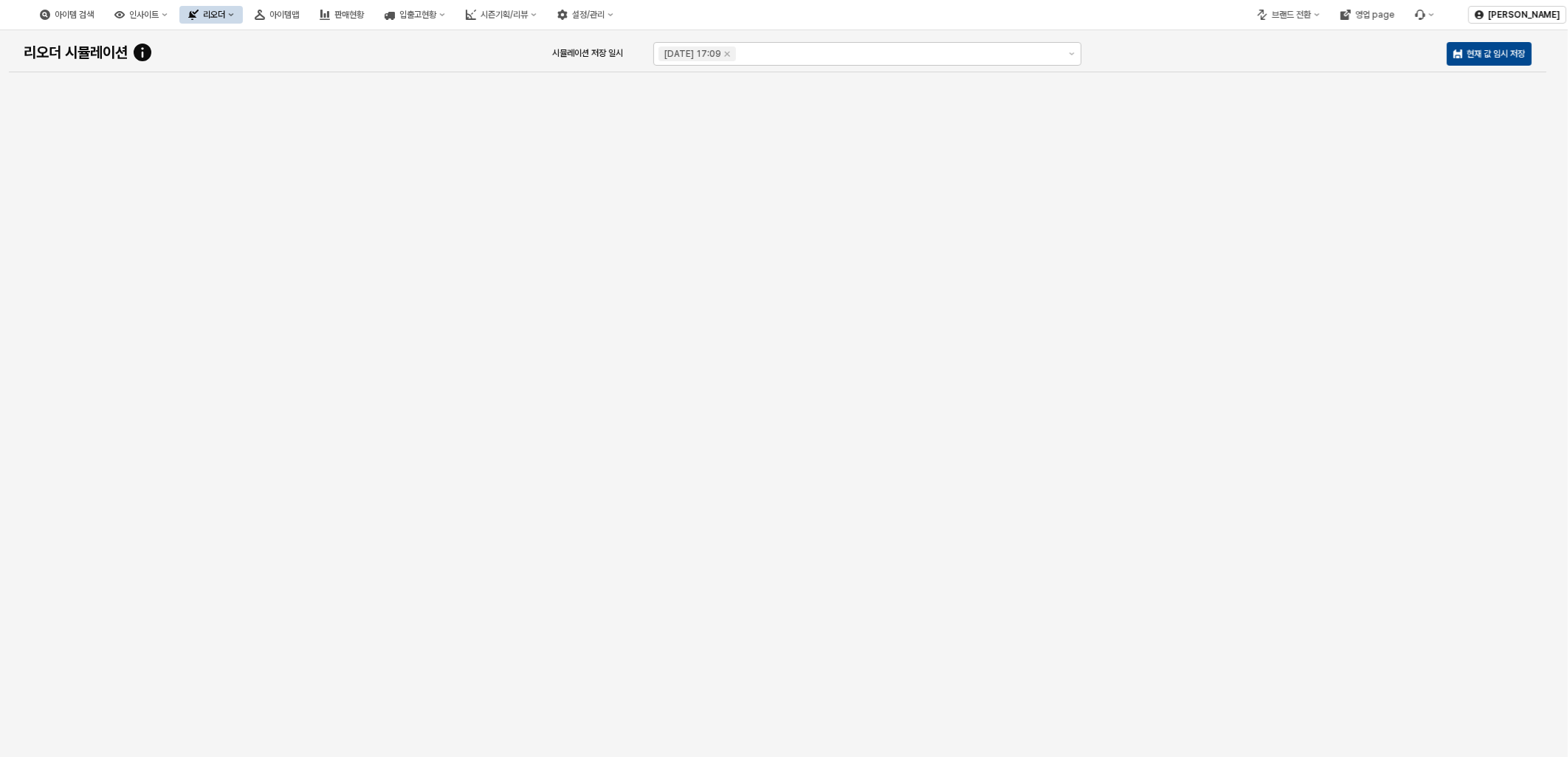
click at [779, 28] on div "아이템 검색 인사이트 리오더 아이템맵 판매현황 입출고현황 시즌기획/리뷰 설정/관리" at bounding box center [588, 14] width 1177 height 31
click at [734, 53] on icon "Remove 2025-09-08 17:09" at bounding box center [728, 54] width 12 height 12
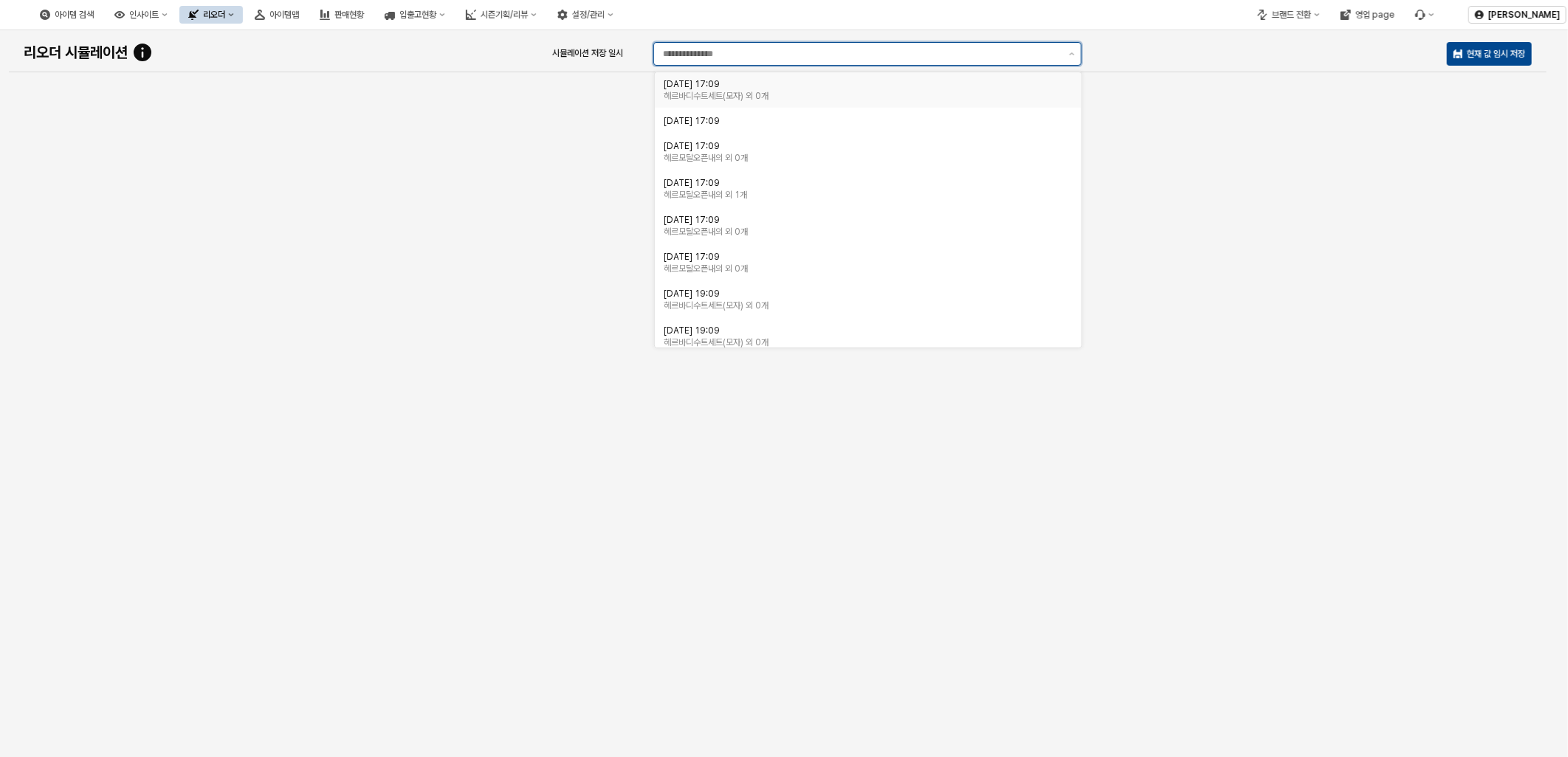
click at [784, 98] on div "헤르바디수트세트(모자) 외 0개" at bounding box center [864, 95] width 400 height 12
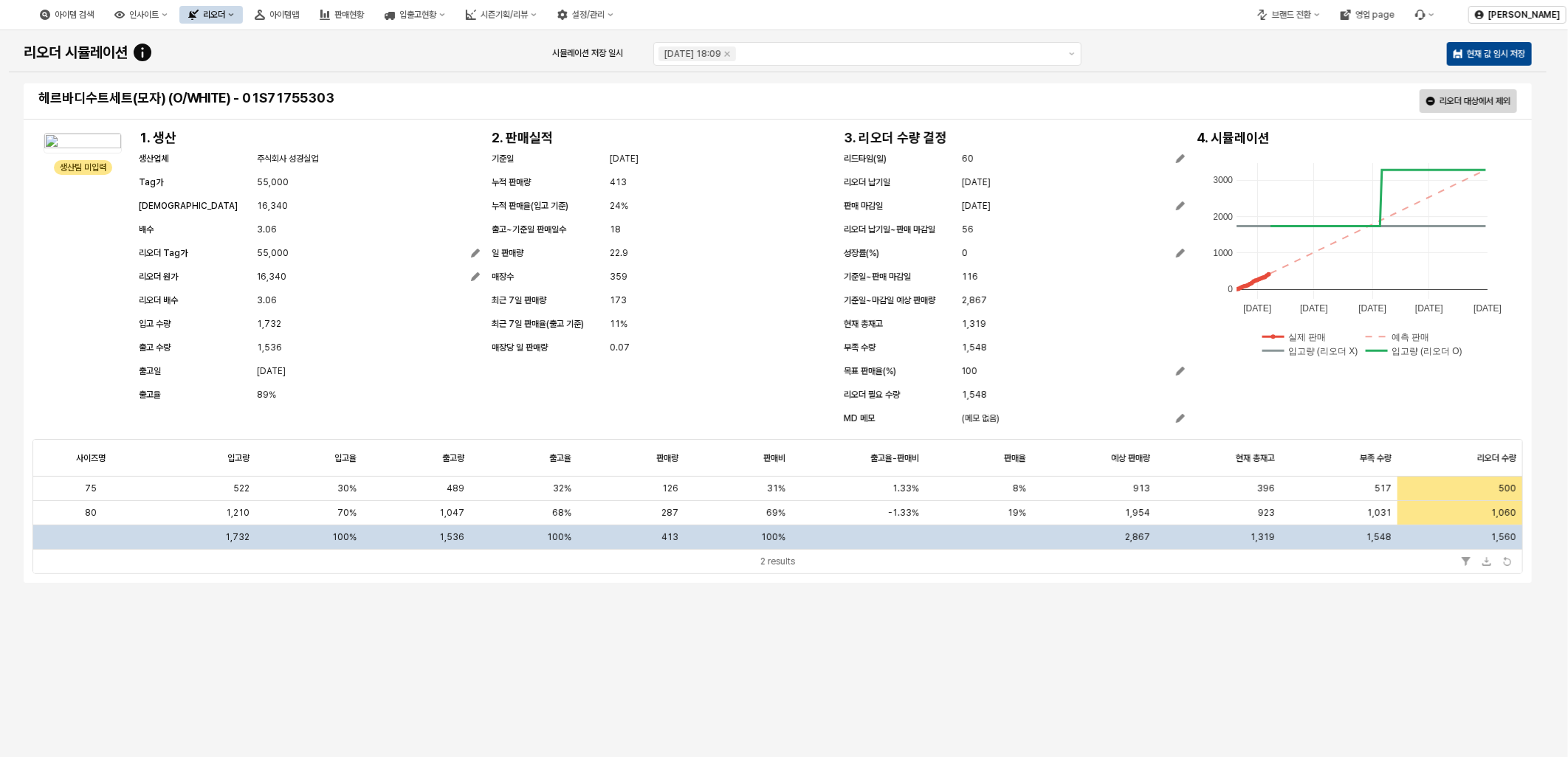
click at [1076, 699] on div "헤르바디수트세트(모자) (O/WHITE) - 01S71755303 리오더 대상에서 제외 생산팀 미입력 생산팀 미입력 1. 생산 생산업체 주식회…" at bounding box center [778, 431] width 1521 height 701
